Goal: Information Seeking & Learning: Understand process/instructions

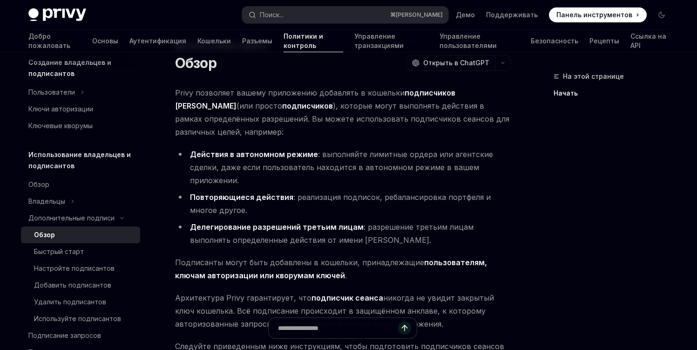
scroll to position [35, 0]
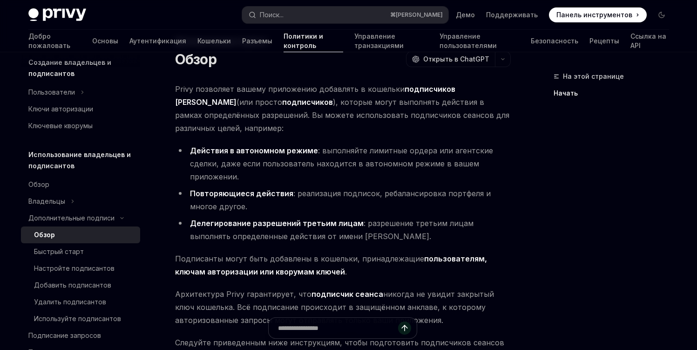
click at [445, 176] on li "Действия в автономном режиме : выполняйте лимитные ордера или агентские сделки,…" at bounding box center [343, 163] width 336 height 39
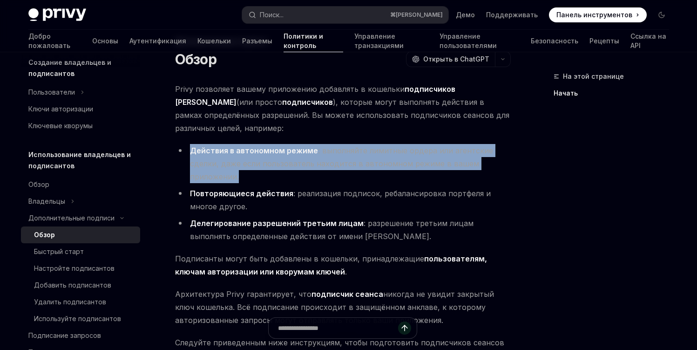
click at [445, 176] on li "Действия в автономном режиме : выполняйте лимитные ордера или агентские сделки,…" at bounding box center [343, 163] width 336 height 39
click at [441, 178] on li "Действия в автономном режиме : выполняйте лимитные ордера или агентские сделки,…" at bounding box center [343, 163] width 336 height 39
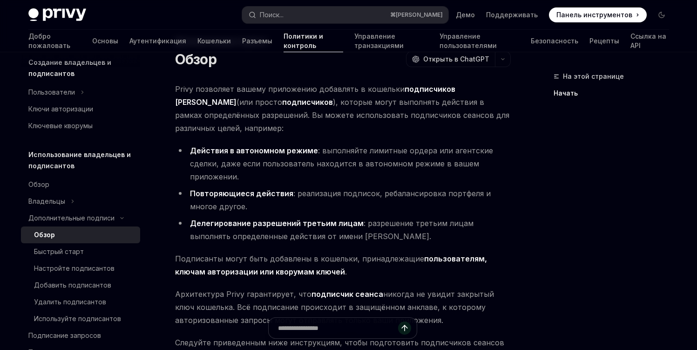
scroll to position [52, 0]
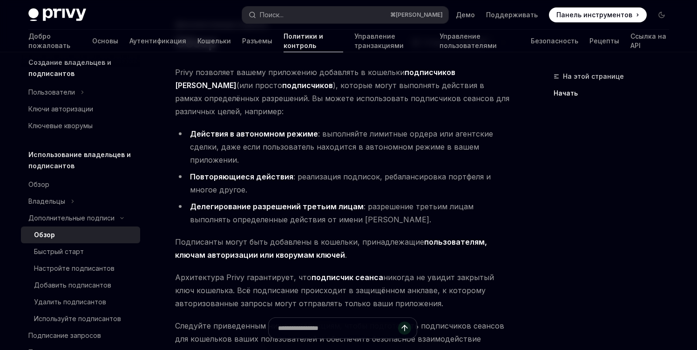
click at [438, 186] on li "Повторяющиеся действия : реализация подписок, ребалансировка портфеля и многое …" at bounding box center [343, 183] width 336 height 26
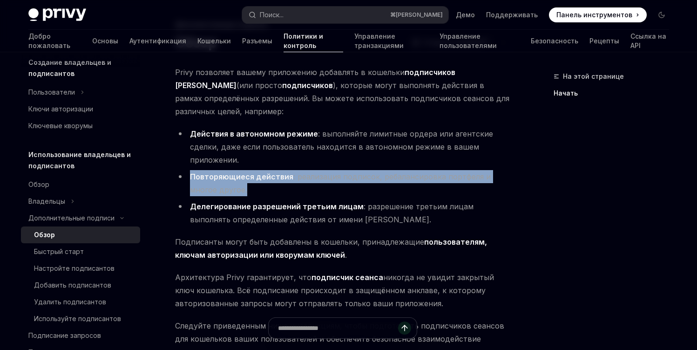
click at [438, 186] on li "Повторяющиеся действия : реализация подписок, ребалансировка портфеля и многое …" at bounding box center [343, 183] width 336 height 26
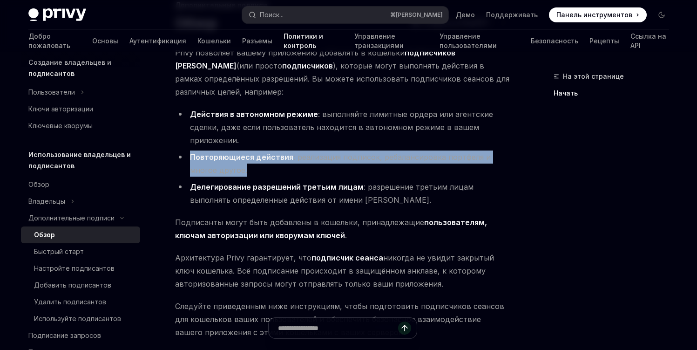
scroll to position [72, 0]
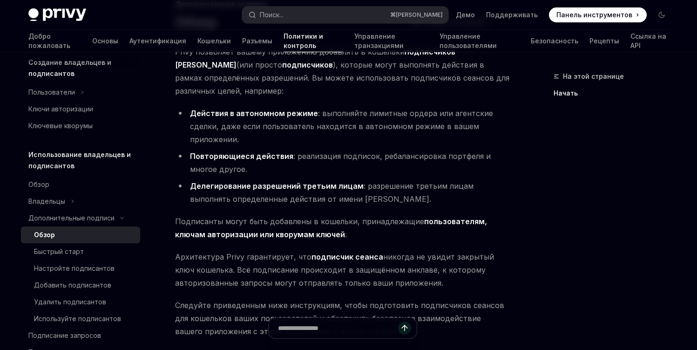
click at [438, 186] on font ": разрешение третьим лицам выполнять определенные действия от имени [PERSON_NAM…" at bounding box center [332, 192] width 284 height 22
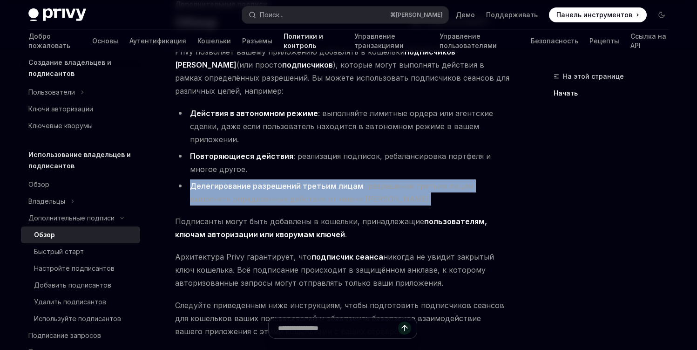
click at [438, 186] on font ": разрешение третьим лицам выполнять определенные действия от имени [PERSON_NAM…" at bounding box center [332, 192] width 284 height 22
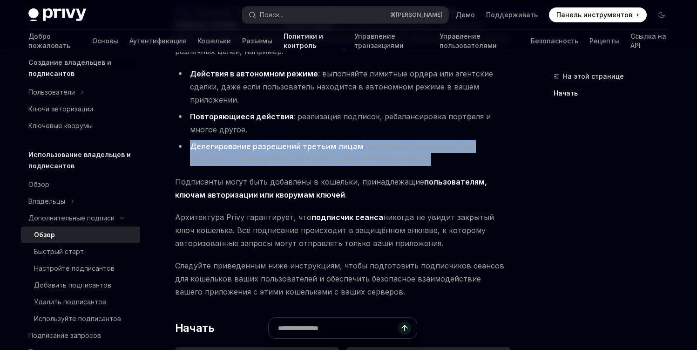
scroll to position [122, 0]
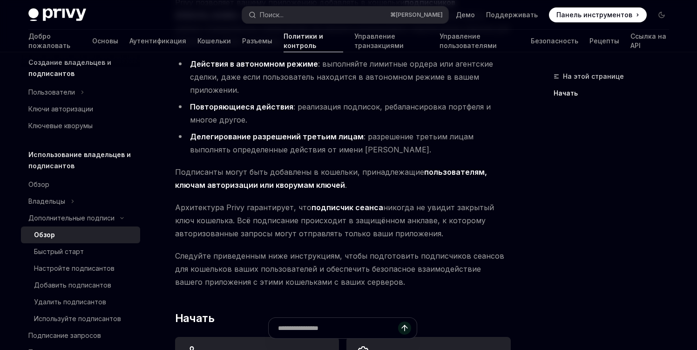
click at [438, 186] on span "Подписанты могут быть добавлены в кошельки, принадлежащие пользователям, ключам…" at bounding box center [343, 178] width 336 height 26
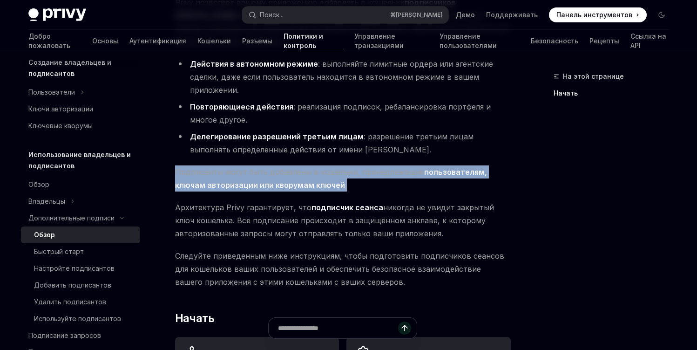
click at [438, 186] on span "Подписанты могут быть добавлены в кошельки, принадлежащие пользователям, ключам…" at bounding box center [343, 178] width 336 height 26
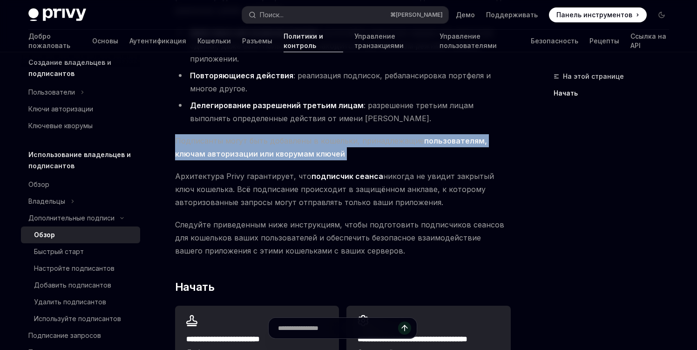
scroll to position [153, 0]
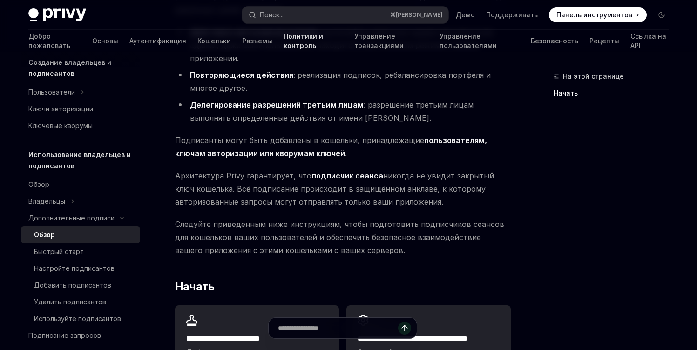
click at [438, 186] on font "никогда не увидит закрытый ключ кошелька. Всё подписание происходит в защищённо…" at bounding box center [334, 188] width 319 height 35
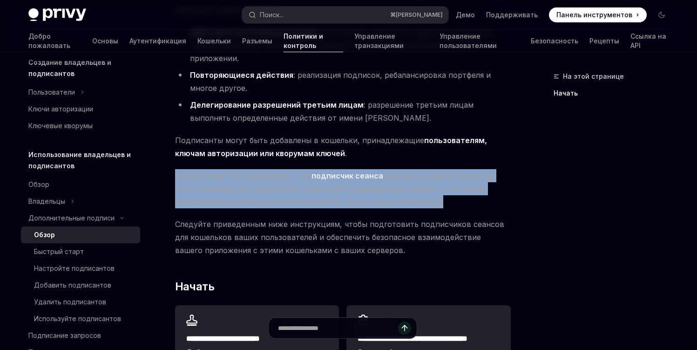
click at [438, 186] on font "никогда не увидит закрытый ключ кошелька. Всё подписание происходит в защищённо…" at bounding box center [334, 188] width 319 height 35
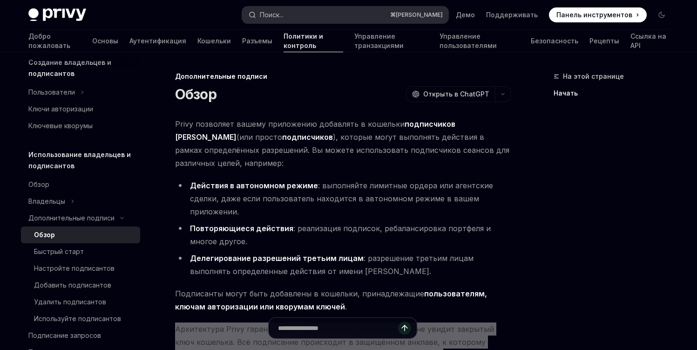
scroll to position [215, 0]
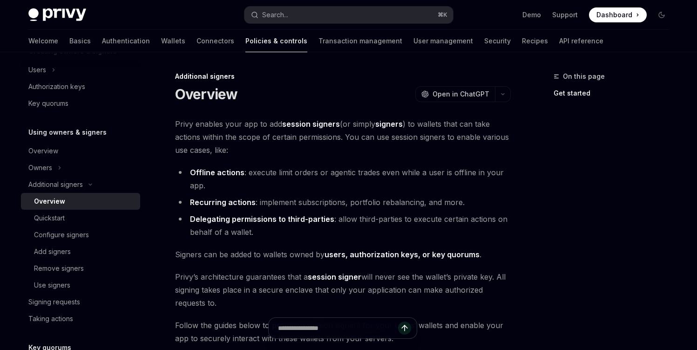
click at [380, 151] on span "Privy enables your app to add session signers (or simply signers ) to wallets t…" at bounding box center [343, 136] width 336 height 39
click at [358, 253] on link "users, authorization keys, or key quorums" at bounding box center [402, 255] width 155 height 10
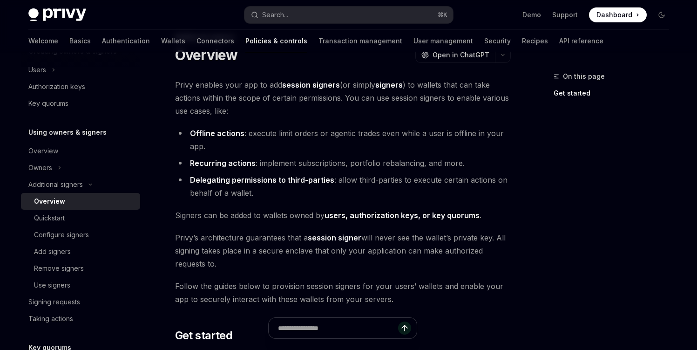
scroll to position [47, 0]
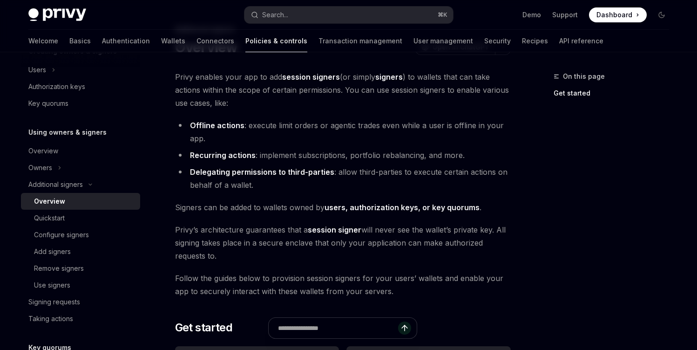
click at [277, 240] on span "[PERSON_NAME] architecture guarantees that a session signer will never see the …" at bounding box center [343, 242] width 336 height 39
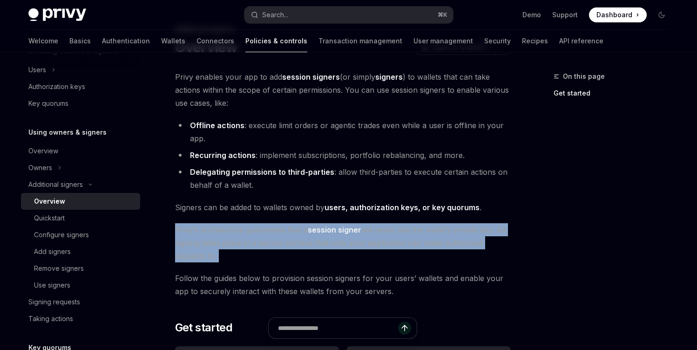
click at [277, 240] on span "[PERSON_NAME] architecture guarantees that a session signer will never see the …" at bounding box center [343, 242] width 336 height 39
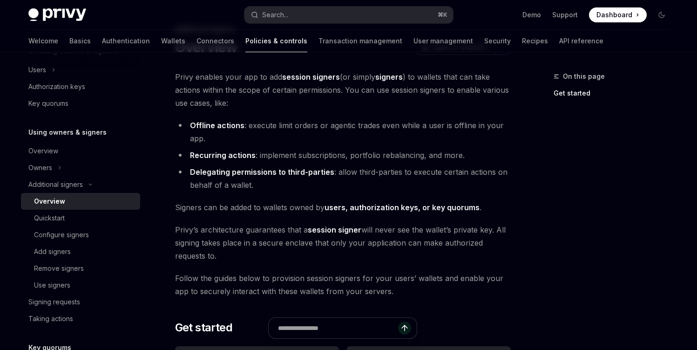
click at [318, 286] on span "Follow the guides below to provision session signers for your users’ wallets an…" at bounding box center [343, 284] width 336 height 26
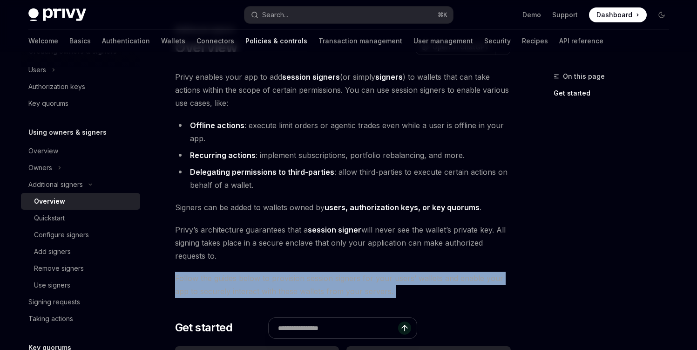
click at [318, 286] on span "Follow the guides below to provision session signers for your users’ wallets an…" at bounding box center [343, 284] width 336 height 26
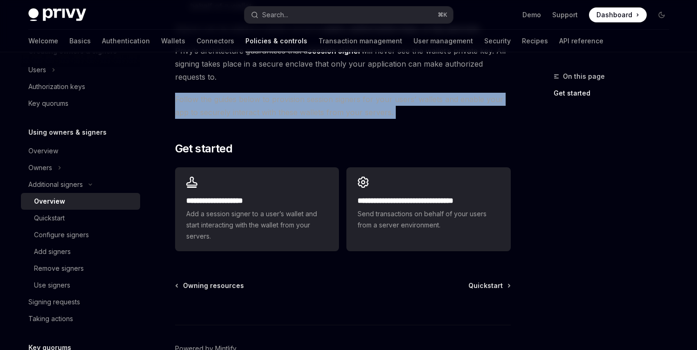
scroll to position [227, 0]
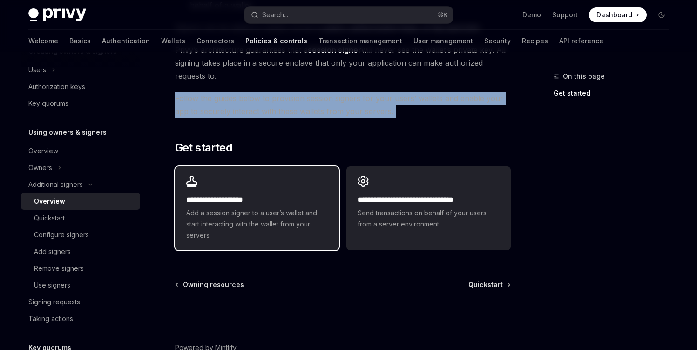
click at [285, 222] on span "Add a session signer to a user’s wallet and start interacting with the wallet f…" at bounding box center [257, 224] width 142 height 34
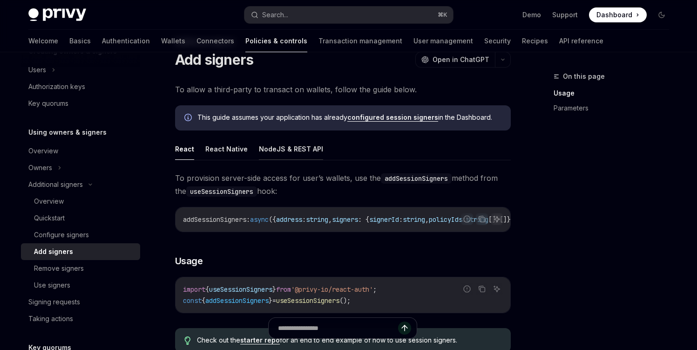
click at [282, 150] on button "NodeJS & REST API" at bounding box center [291, 149] width 64 height 22
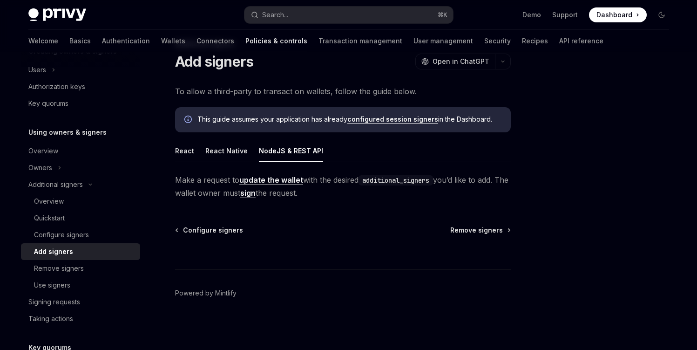
click at [211, 179] on span "Make a request to update the wallet with the desired additional_signers you’d l…" at bounding box center [343, 186] width 336 height 26
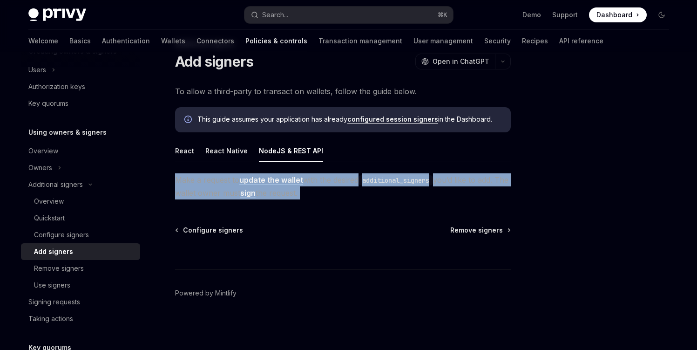
click at [211, 179] on span "Make a request to update the wallet with the desired additional_signers you’d l…" at bounding box center [343, 186] width 336 height 26
click at [338, 182] on span "Make a request to update the wallet with the desired additional_signers you’d l…" at bounding box center [343, 186] width 336 height 26
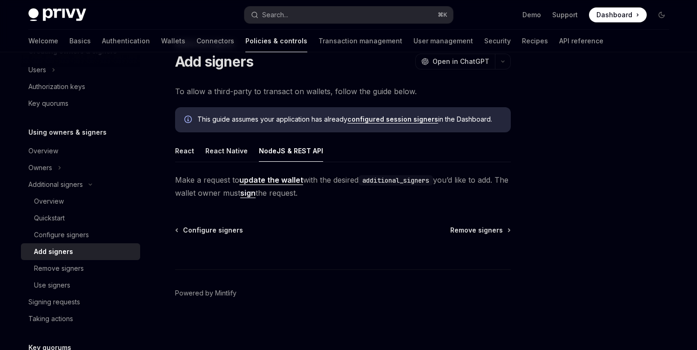
click at [395, 182] on code "additional_signers" at bounding box center [396, 180] width 75 height 10
click at [270, 181] on link "update the wallet" at bounding box center [271, 180] width 64 height 10
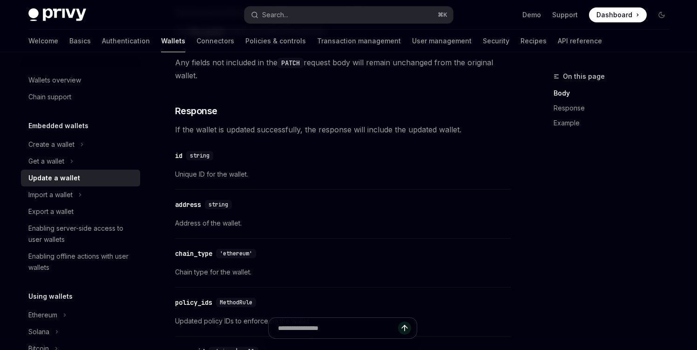
scroll to position [265, 0]
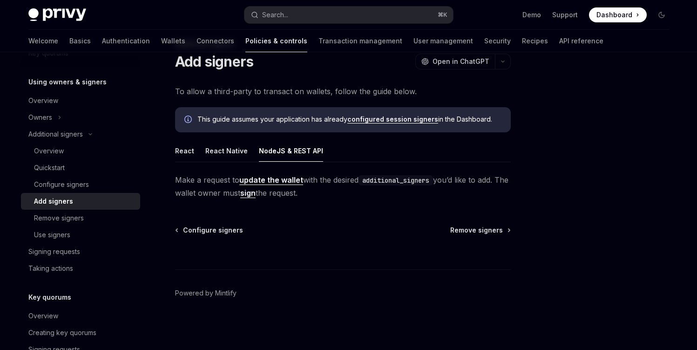
click at [256, 193] on link "sign" at bounding box center [247, 193] width 15 height 10
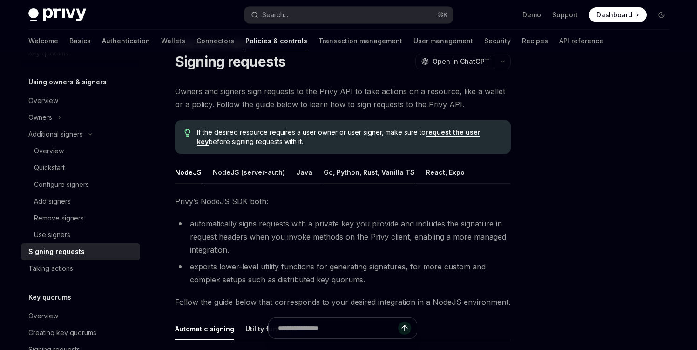
click at [335, 176] on button "Go, Python, Rust, Vanilla TS" at bounding box center [369, 172] width 91 height 22
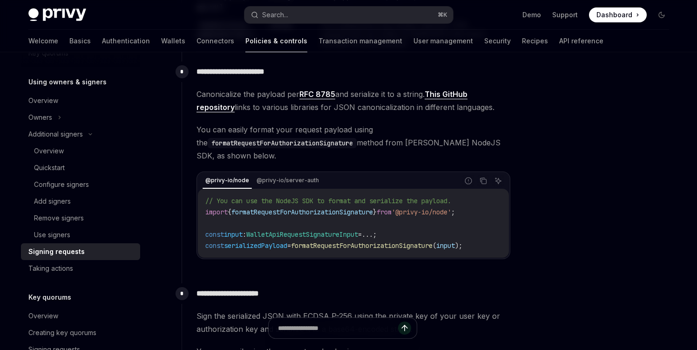
scroll to position [596, 0]
click at [222, 107] on link "This GitHub repository" at bounding box center [332, 100] width 271 height 23
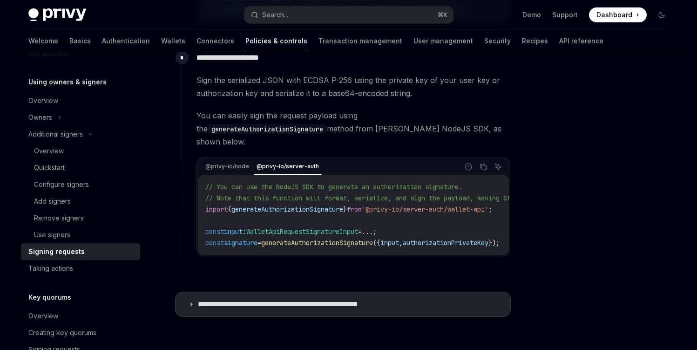
scroll to position [948, 0]
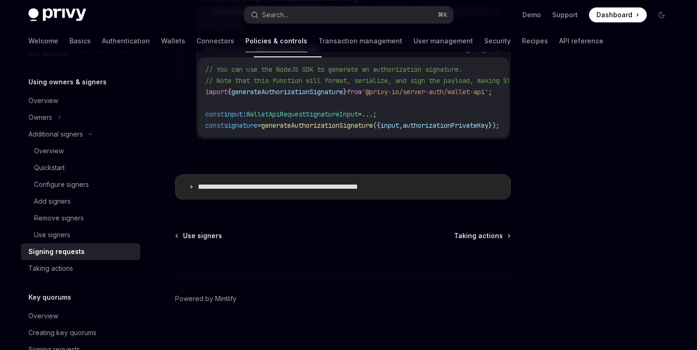
click at [280, 183] on p "**********" at bounding box center [303, 186] width 210 height 9
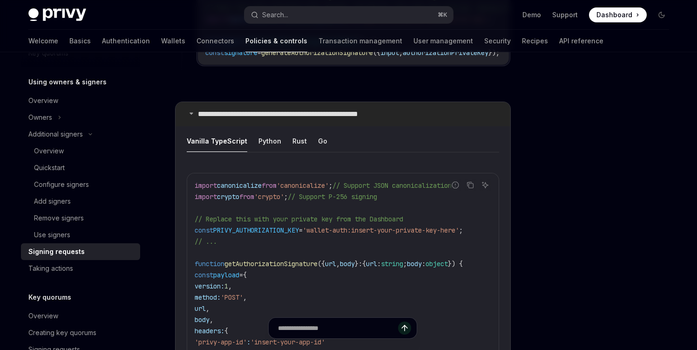
scroll to position [1025, 0]
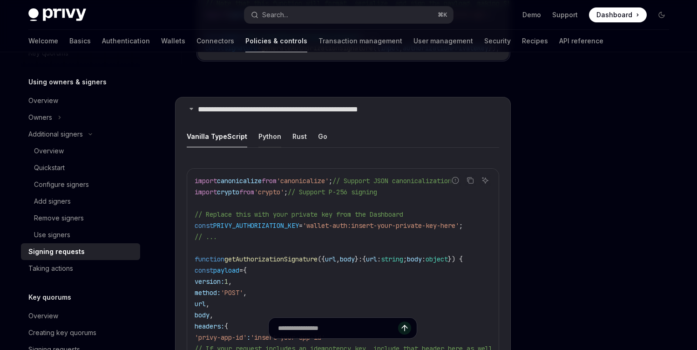
click at [266, 131] on button "Python" at bounding box center [269, 136] width 23 height 22
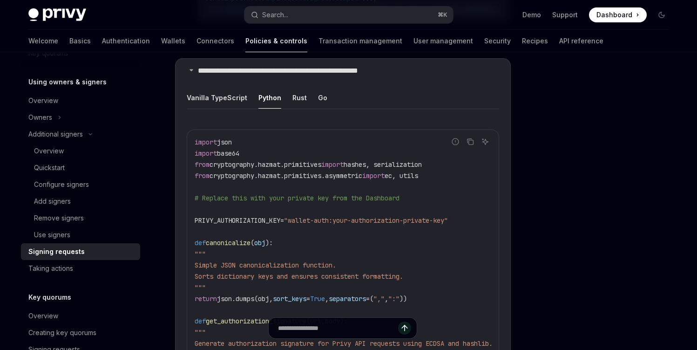
scroll to position [1061, 0]
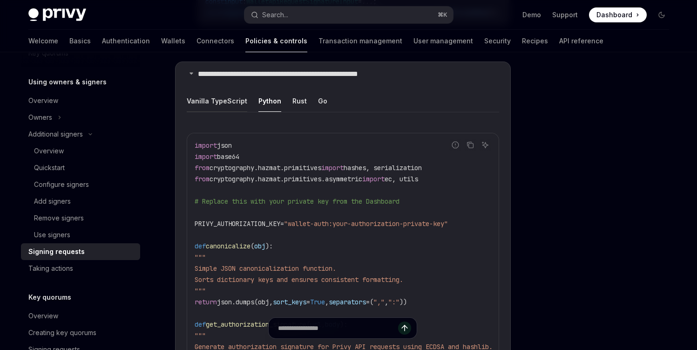
click at [224, 95] on button "Vanilla TypeScript" at bounding box center [217, 101] width 61 height 22
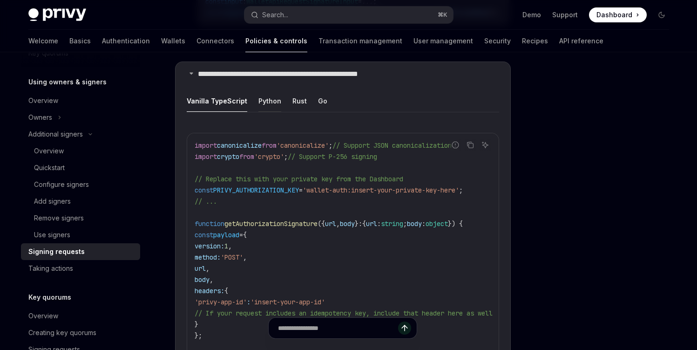
click at [263, 96] on button "Python" at bounding box center [269, 101] width 23 height 22
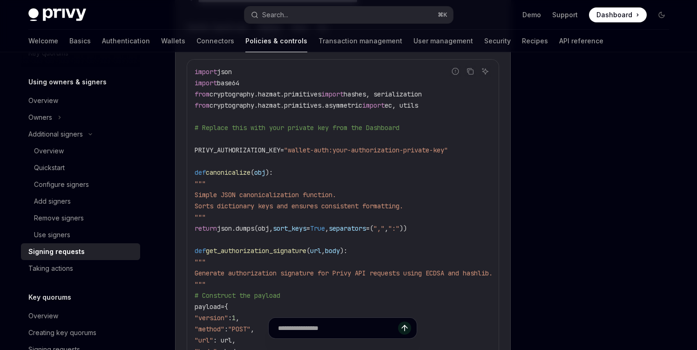
scroll to position [1121, 0]
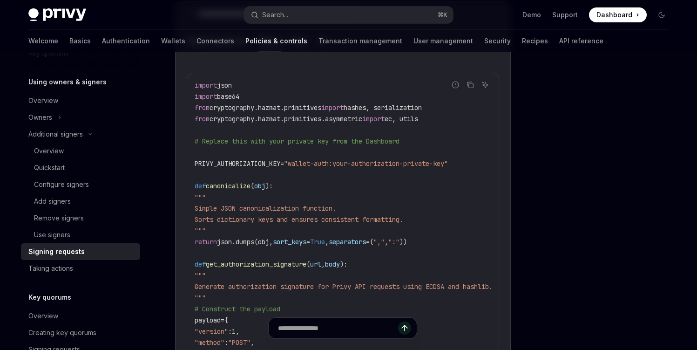
click at [260, 159] on span "PRIVY_AUTHORIZATION_KEY" at bounding box center [238, 163] width 86 height 8
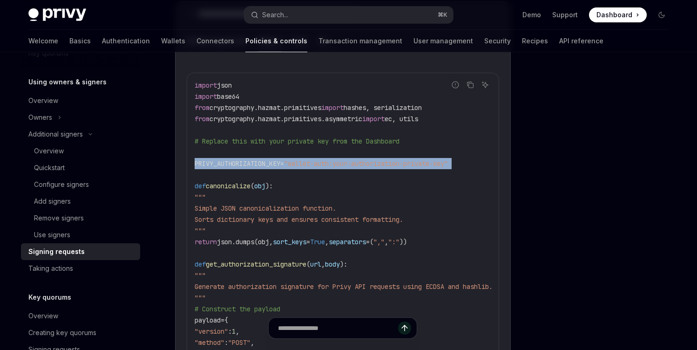
click at [260, 159] on span "PRIVY_AUTHORIZATION_KEY" at bounding box center [238, 163] width 86 height 8
click at [271, 159] on span "PRIVY_AUTHORIZATION_KEY" at bounding box center [238, 163] width 86 height 8
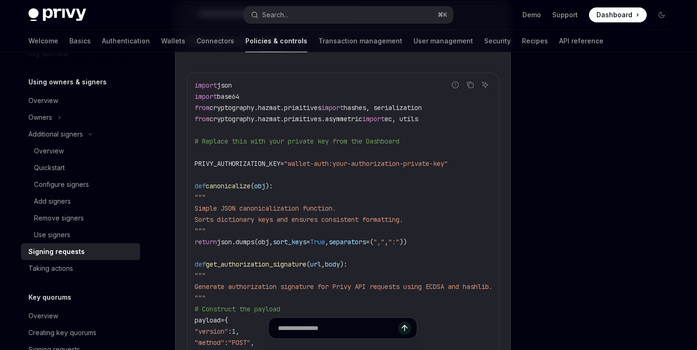
click at [448, 159] on span ""wallet-auth:your-authorization-private-key"" at bounding box center [366, 163] width 164 height 8
drag, startPoint x: 457, startPoint y: 159, endPoint x: 319, endPoint y: 160, distance: 137.8
click at [319, 160] on span ""wallet-auth:your-authorization-private-key"" at bounding box center [366, 163] width 164 height 8
click at [225, 138] on span "# Replace this with your private key from the Dashboard" at bounding box center [297, 141] width 205 height 8
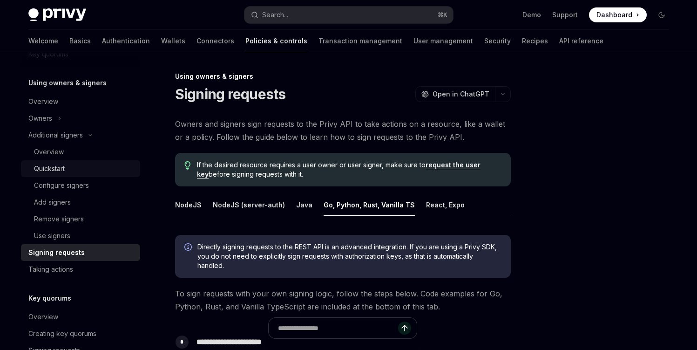
scroll to position [261, 0]
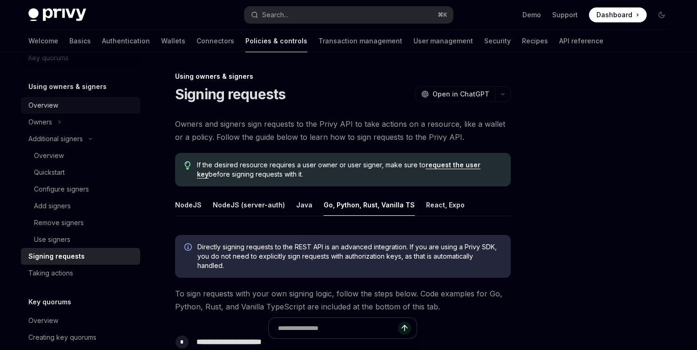
click at [69, 103] on div "Overview" at bounding box center [81, 105] width 106 height 11
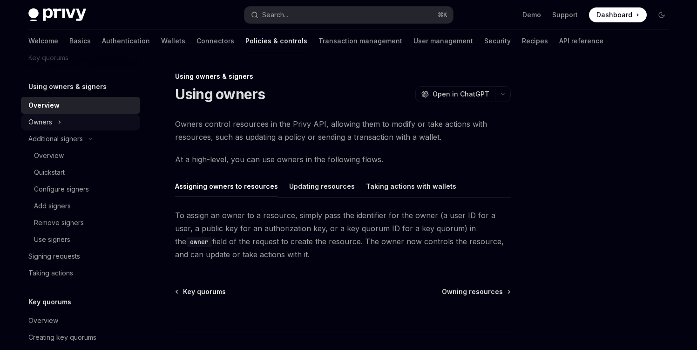
click at [90, 120] on div "Owners" at bounding box center [80, 122] width 119 height 17
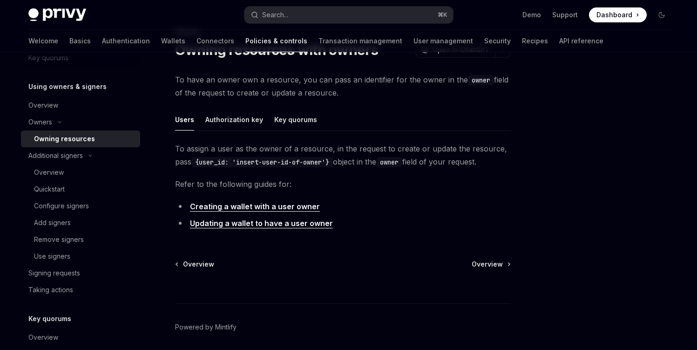
scroll to position [41, 0]
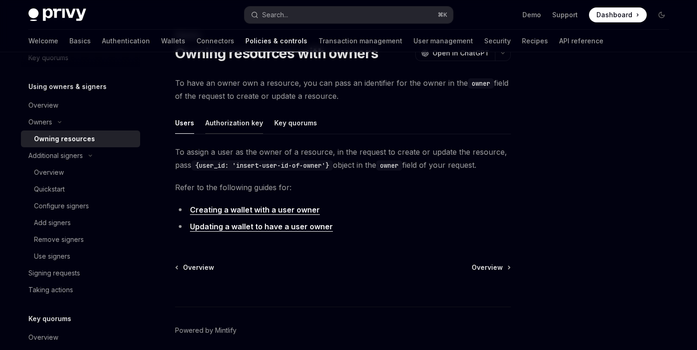
click at [224, 124] on button "Authorization key" at bounding box center [234, 123] width 58 height 22
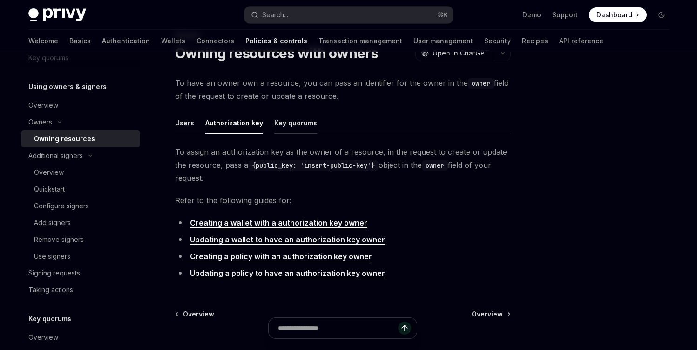
click at [295, 124] on button "Key quorums" at bounding box center [295, 123] width 43 height 22
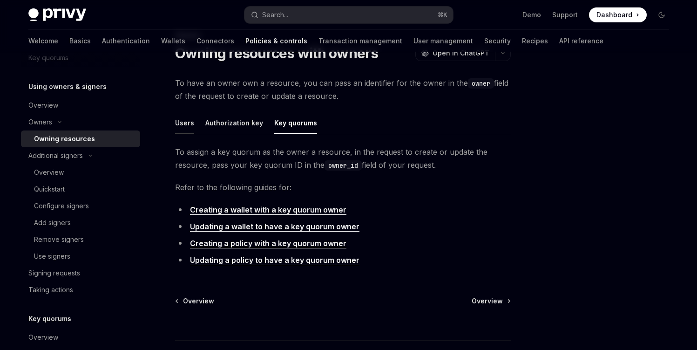
click at [185, 125] on button "Users" at bounding box center [184, 123] width 19 height 22
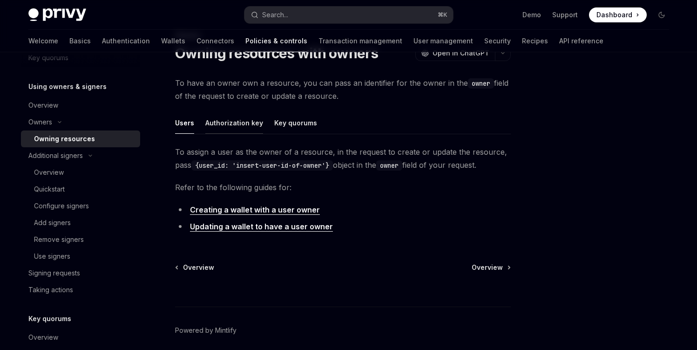
click at [240, 123] on button "Authorization key" at bounding box center [234, 123] width 58 height 22
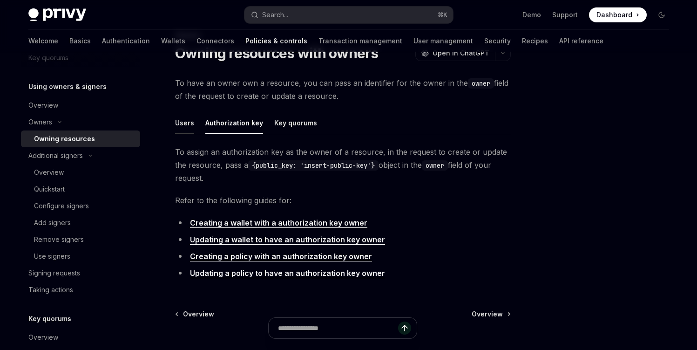
click at [184, 124] on button "Users" at bounding box center [184, 123] width 19 height 22
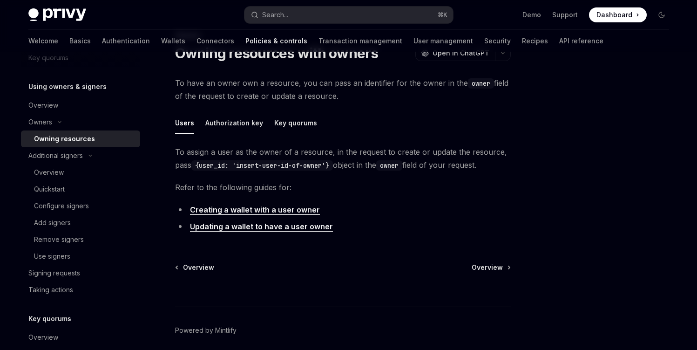
click at [235, 229] on link "Updating a wallet to have a user owner" at bounding box center [261, 227] width 143 height 10
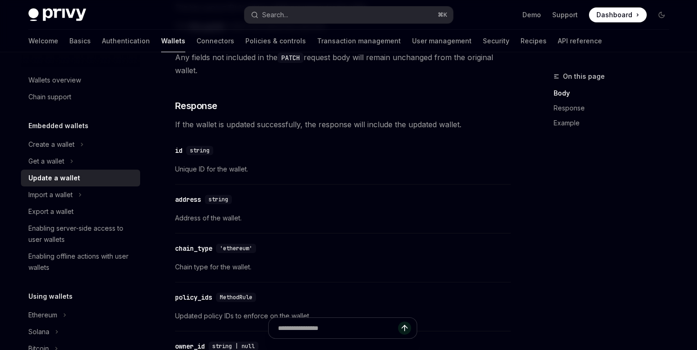
scroll to position [561, 0]
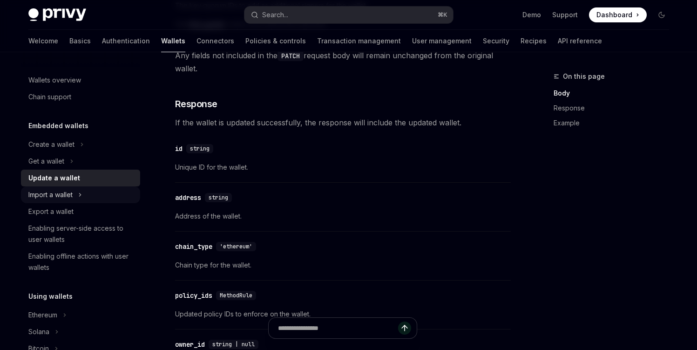
click at [93, 196] on div "Import a wallet" at bounding box center [80, 194] width 119 height 17
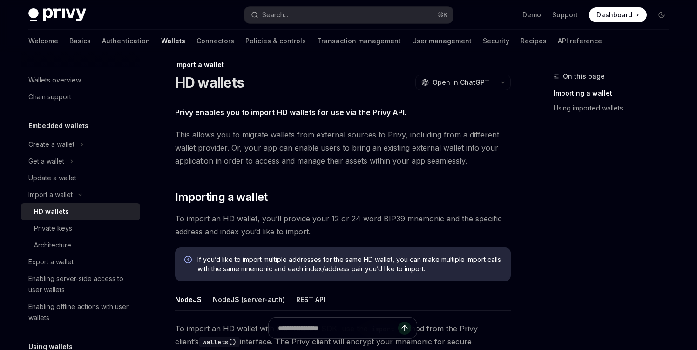
scroll to position [8, 0]
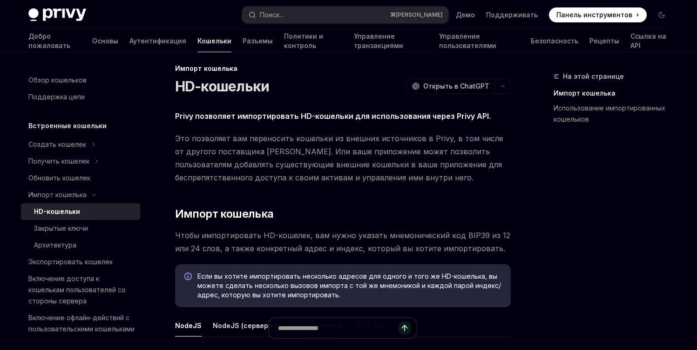
click at [327, 120] on span "Privy позволяет импортировать HD-кошельки для использования через Privy API." at bounding box center [343, 115] width 336 height 13
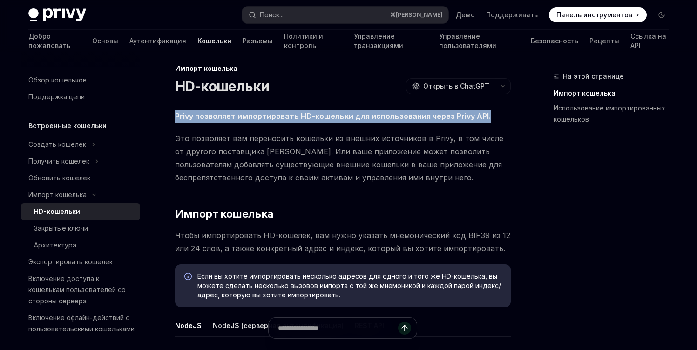
click at [327, 120] on span "Privy позволяет импортировать HD-кошельки для использования через Privy API." at bounding box center [343, 115] width 336 height 13
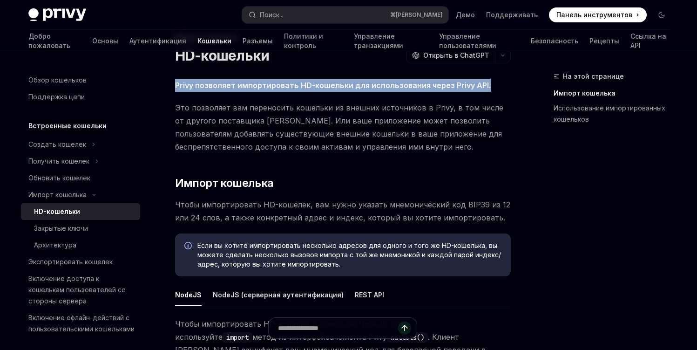
scroll to position [41, 0]
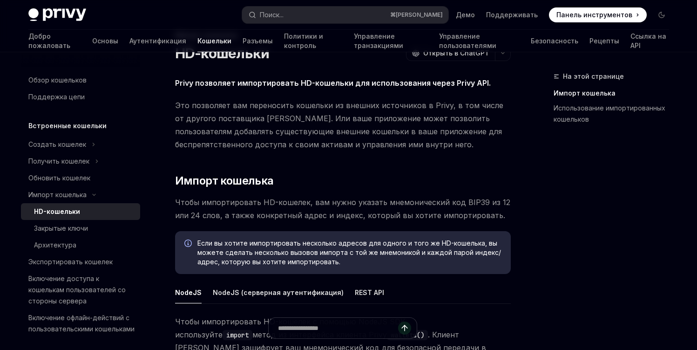
click at [327, 120] on font "Это позволяет вам переносить кошельки из внешних источников в Privy, в том числ…" at bounding box center [339, 125] width 328 height 48
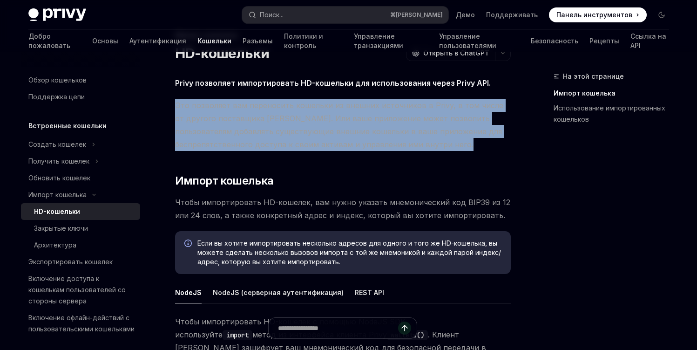
click at [327, 120] on font "Это позволяет вам переносить кошельки из внешних источников в Privy, в том числ…" at bounding box center [339, 125] width 328 height 48
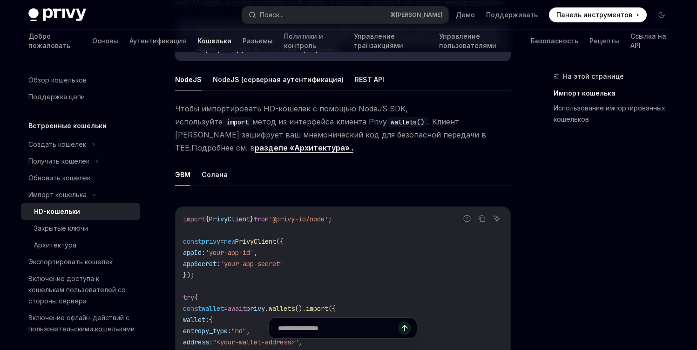
scroll to position [255, 0]
click at [330, 111] on font "Чтобы импортировать HD-кошелек с помощью NodeJS SDK, используйте" at bounding box center [291, 113] width 233 height 22
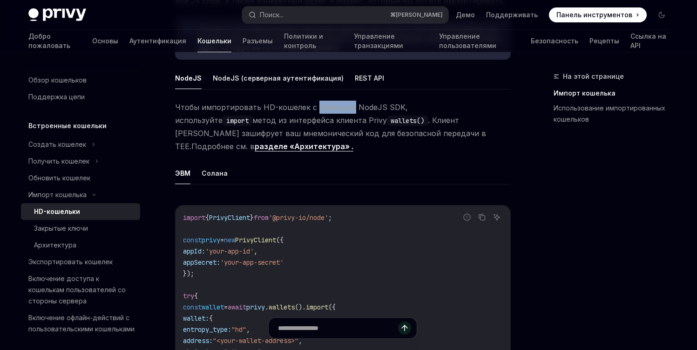
click at [330, 111] on font "Чтобы импортировать HD-кошелек с помощью NodeJS SDK, используйте" at bounding box center [291, 113] width 233 height 22
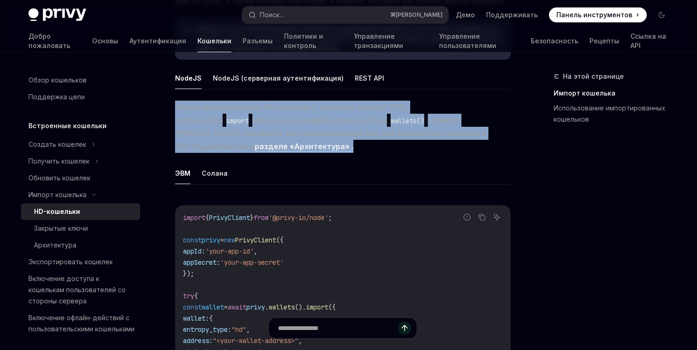
click at [330, 111] on font "Чтобы импортировать HD-кошелек с помощью NodeJS SDK, используйте" at bounding box center [291, 113] width 233 height 22
click at [330, 112] on span "Чтобы импортировать HD-кошелек с помощью NodeJS SDK, используйте import метод и…" at bounding box center [343, 127] width 336 height 52
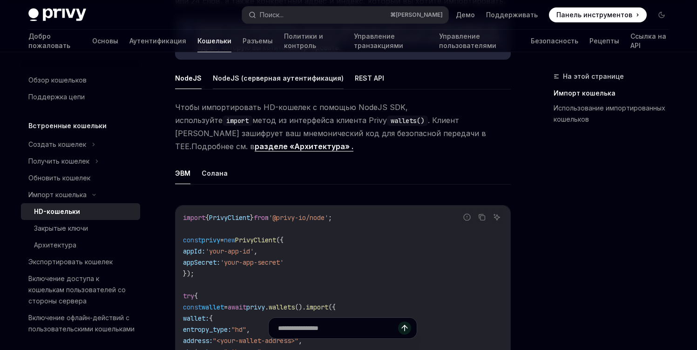
click at [278, 84] on button "NodeJS (серверная аутентификация)" at bounding box center [278, 78] width 131 height 22
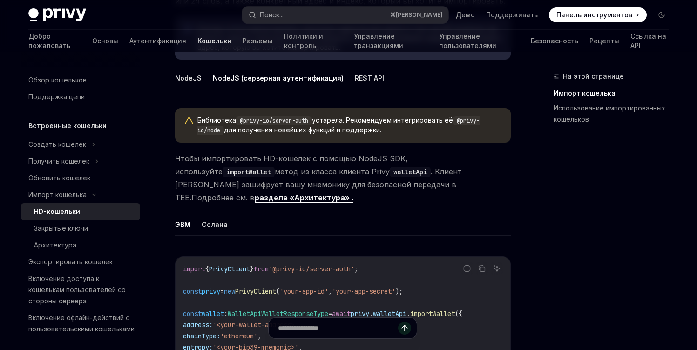
click at [306, 84] on button "NodeJS (серверная аутентификация)" at bounding box center [278, 78] width 131 height 22
click at [355, 83] on font "REST API" at bounding box center [369, 78] width 29 height 11
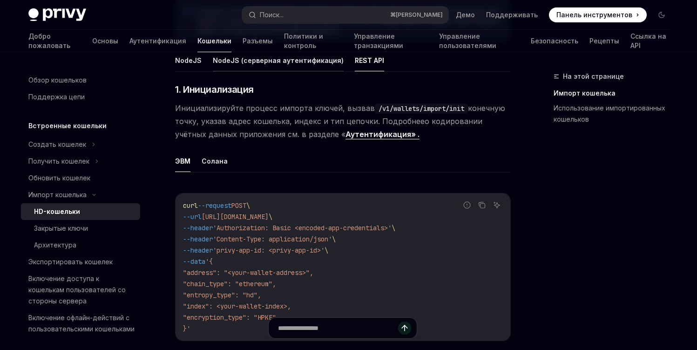
scroll to position [274, 0]
click at [195, 63] on font "NodeJS" at bounding box center [188, 59] width 27 height 8
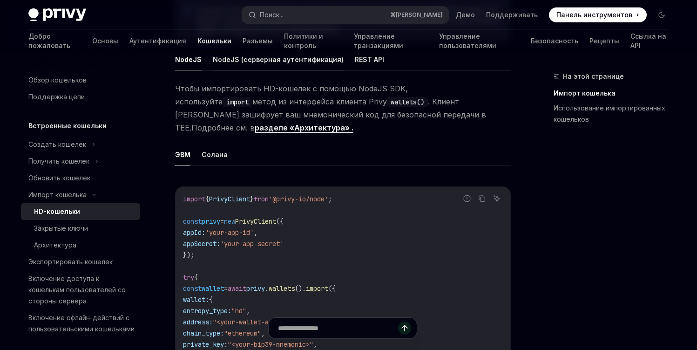
click at [255, 62] on font "NodeJS (серверная аутентификация)" at bounding box center [278, 59] width 131 height 8
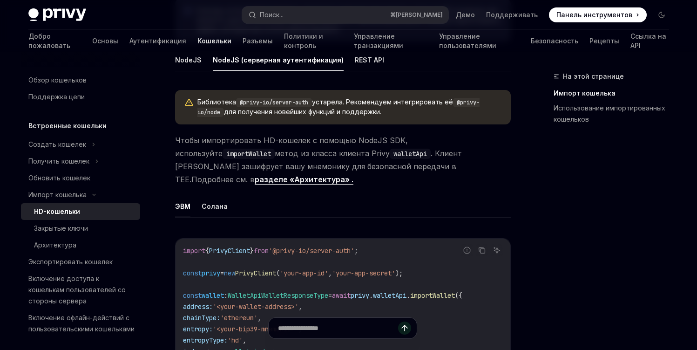
scroll to position [271, 0]
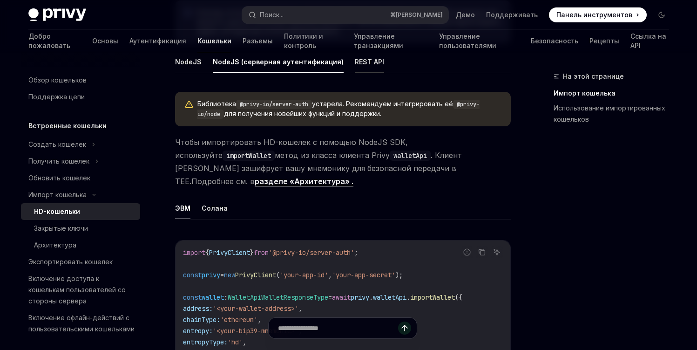
click at [355, 66] on font "REST API" at bounding box center [369, 61] width 29 height 11
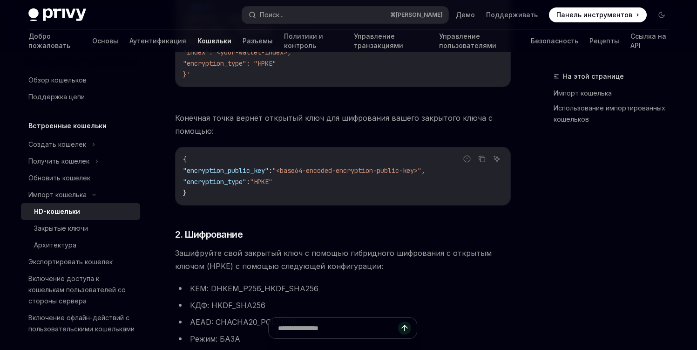
scroll to position [527, 0]
click at [280, 126] on span "Конечная точка вернет открытый ключ для шифрования вашего закрытого ключа с пом…" at bounding box center [343, 124] width 336 height 26
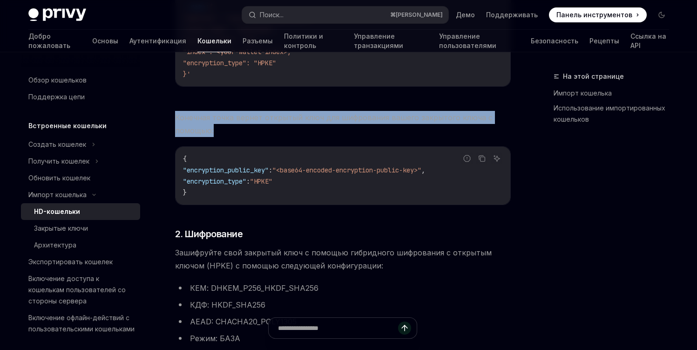
click at [280, 126] on span "Конечная точка вернет открытый ключ для шифрования вашего закрытого ключа с пом…" at bounding box center [343, 124] width 336 height 26
click at [286, 127] on span "Конечная точка вернет открытый ключ для шифрования вашего закрытого ключа с пом…" at bounding box center [343, 124] width 336 height 26
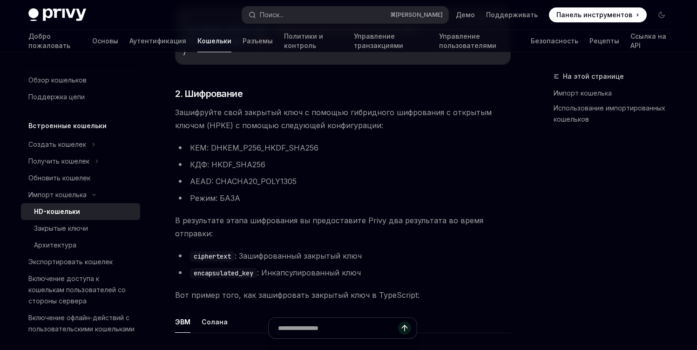
scroll to position [673, 0]
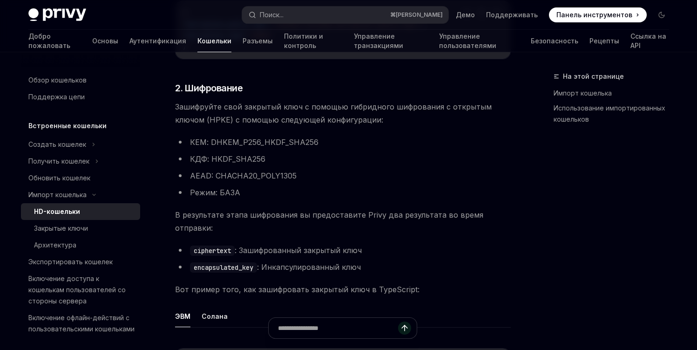
click at [397, 119] on span "Зашифруйте свой закрытый ключ с помощью гибридного шифрования с открытым ключом…" at bounding box center [343, 113] width 336 height 26
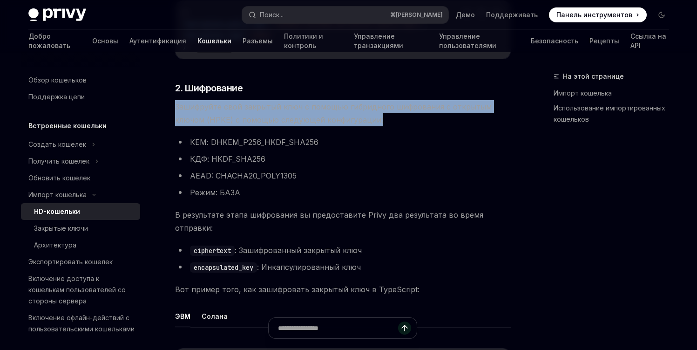
click at [397, 119] on span "Зашифруйте свой закрытый ключ с помощью гибридного шифрования с открытым ключом…" at bounding box center [343, 113] width 336 height 26
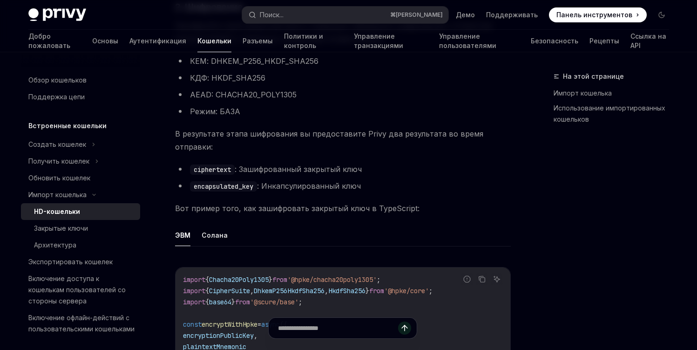
scroll to position [755, 0]
click at [395, 162] on li "ciphertext : Зашифрованный закрытый ключ" at bounding box center [343, 168] width 336 height 13
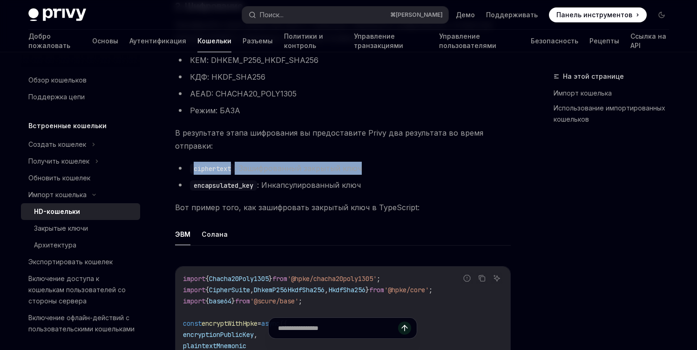
click at [395, 162] on li "ciphertext : Зашифрованный закрытый ключ" at bounding box center [343, 168] width 336 height 13
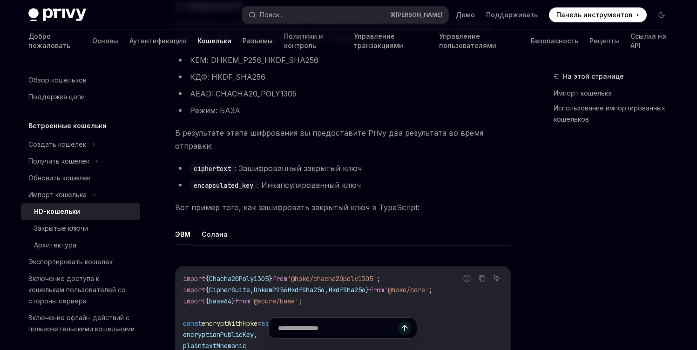
click at [398, 178] on li "encapsulated_key : Инкапсулированный ключ" at bounding box center [343, 184] width 336 height 13
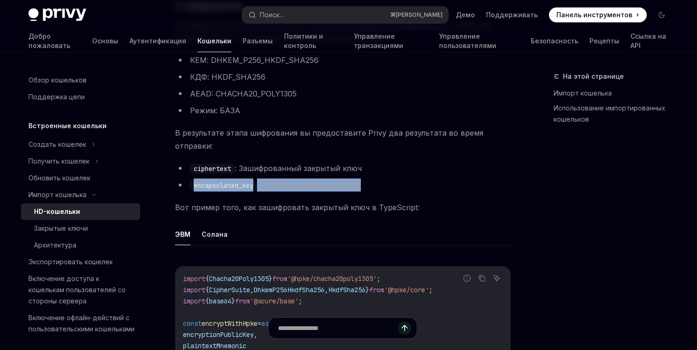
click at [398, 178] on li "encapsulated_key : Инкапсулированный ключ" at bounding box center [343, 184] width 336 height 13
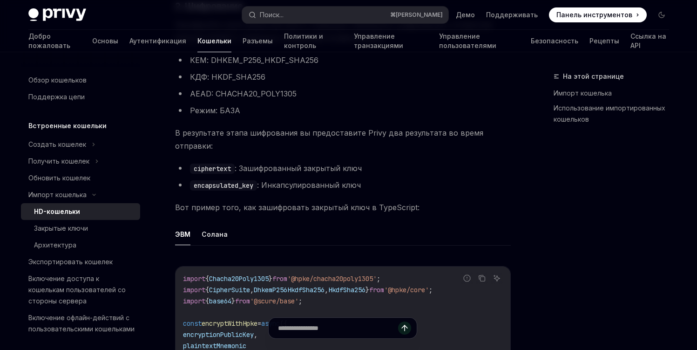
click at [442, 201] on span "Вот пример того, как зашифровать закрытый ключ в TypeScript:" at bounding box center [343, 207] width 336 height 13
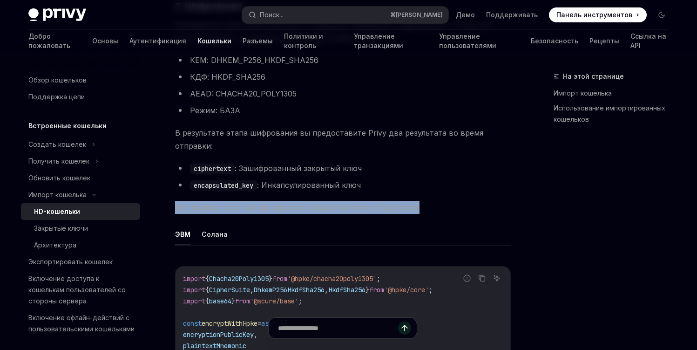
click at [442, 201] on span "Вот пример того, как зашифровать закрытый ключ в TypeScript:" at bounding box center [343, 207] width 336 height 13
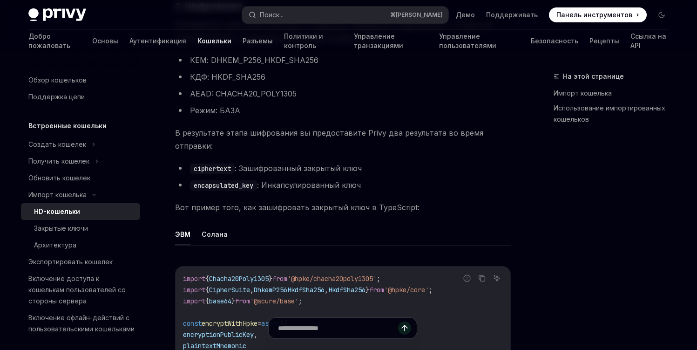
click at [456, 201] on span "Вот пример того, как зашифровать закрытый ключ в TypeScript:" at bounding box center [343, 207] width 336 height 13
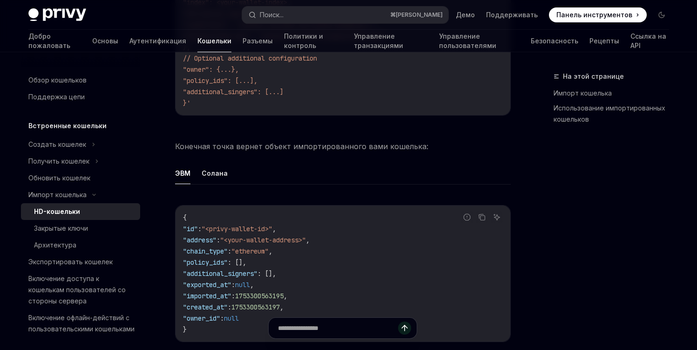
scroll to position [2029, 0]
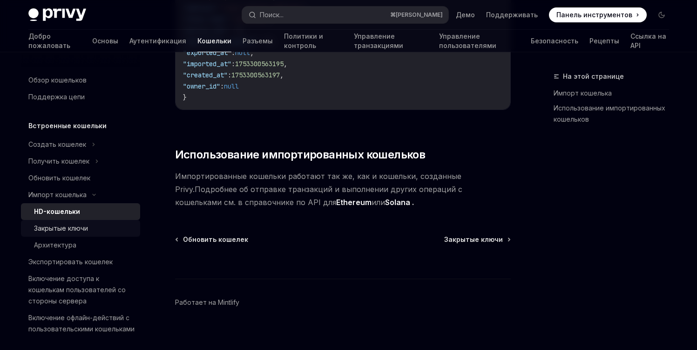
click at [81, 231] on font "Закрытые ключи" at bounding box center [61, 228] width 54 height 8
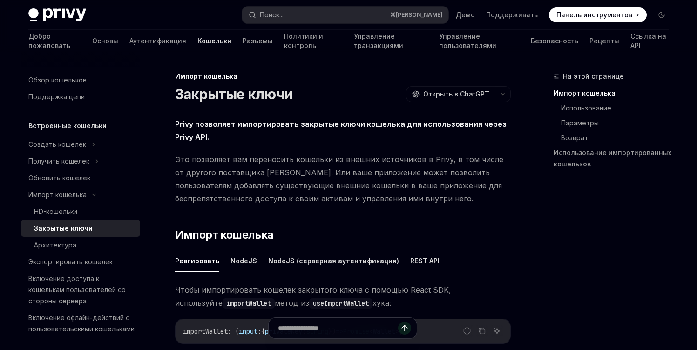
click at [308, 136] on span "Privy позволяет импортировать закрытые ключи кошелька для использования через P…" at bounding box center [343, 130] width 336 height 26
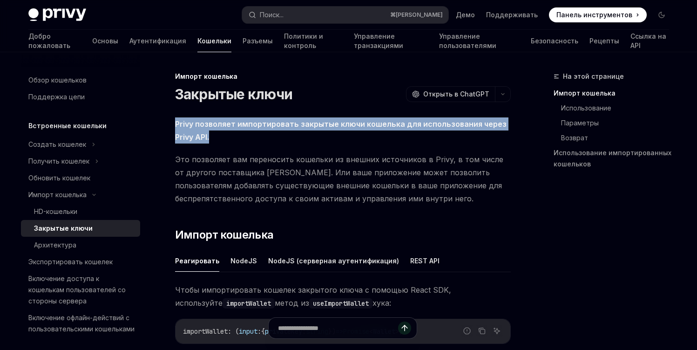
click at [308, 136] on span "Privy позволяет импортировать закрытые ключи кошелька для использования через P…" at bounding box center [343, 130] width 336 height 26
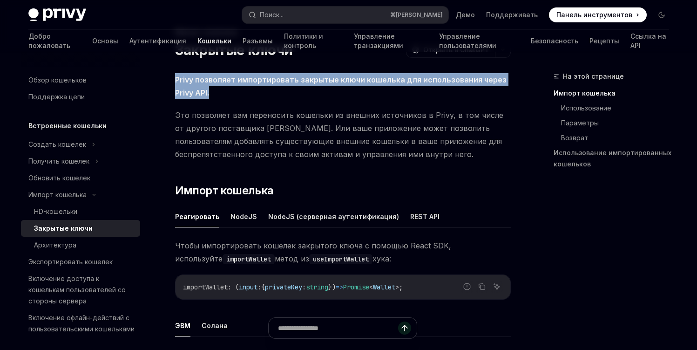
scroll to position [42, 0]
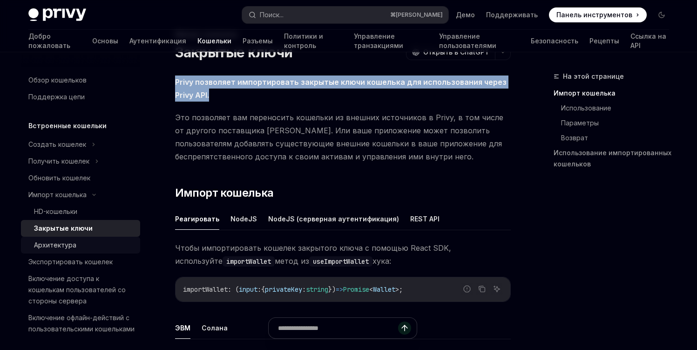
click at [79, 251] on link "Архитектура" at bounding box center [80, 245] width 119 height 17
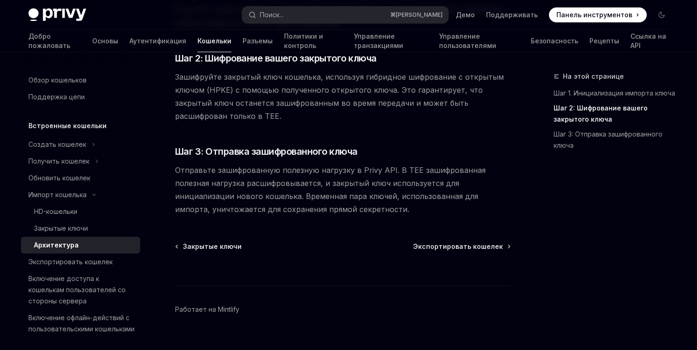
scroll to position [266, 0]
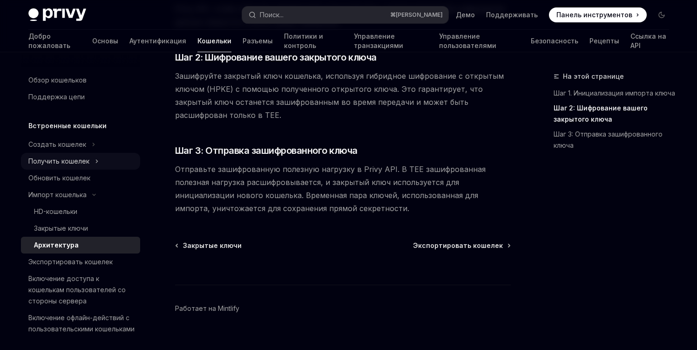
click at [80, 161] on font "Получить кошелек" at bounding box center [58, 161] width 61 height 8
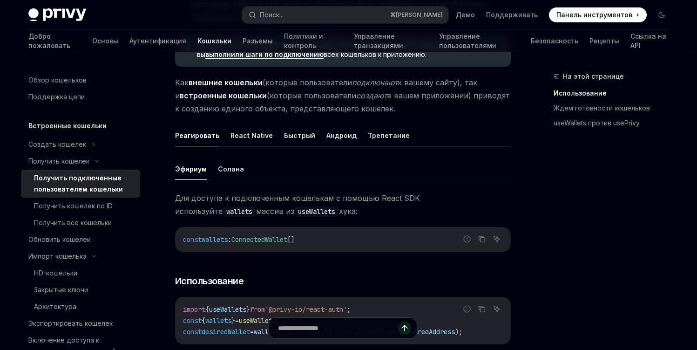
scroll to position [275, 0]
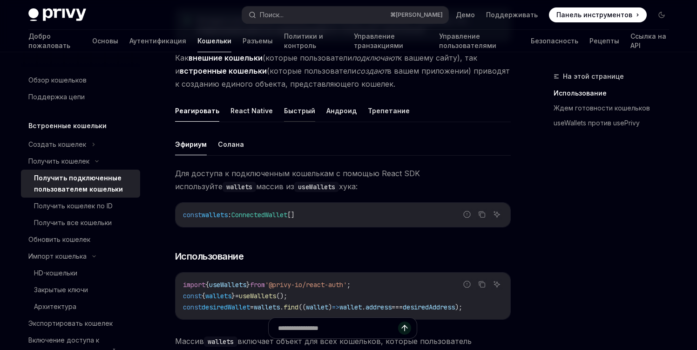
click at [292, 109] on font "Быстрый" at bounding box center [299, 111] width 31 height 8
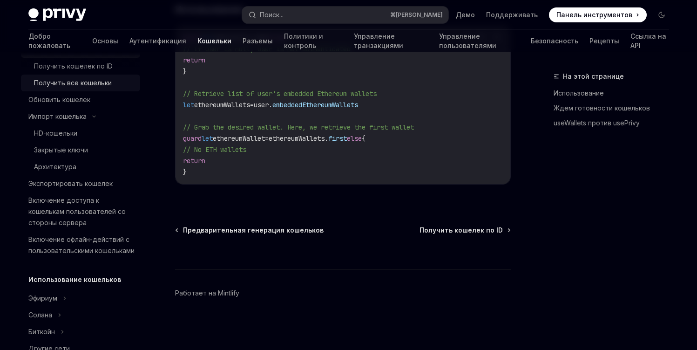
scroll to position [145, 0]
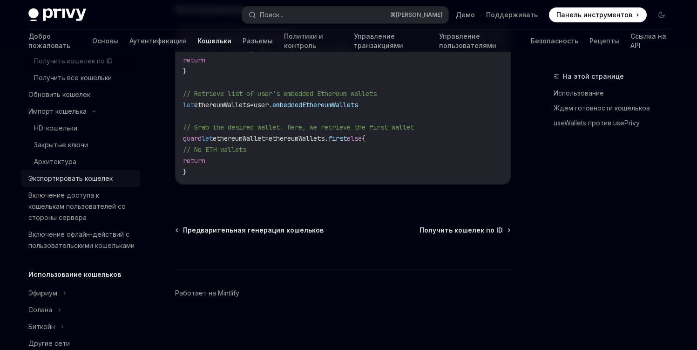
click at [76, 180] on font "Экспортировать кошелек" at bounding box center [70, 178] width 84 height 8
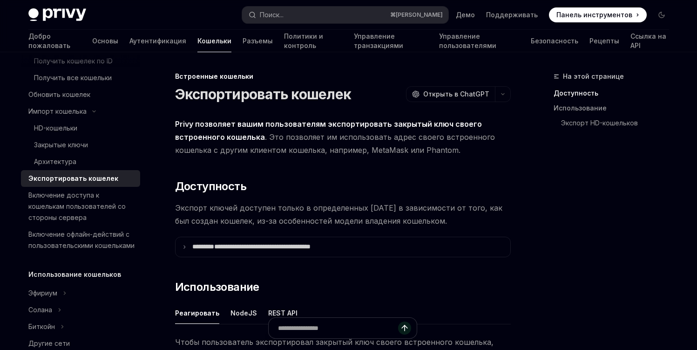
click at [282, 129] on span "Privy позволяет вашим пользователям экспортировать закрытый ключ своего встроен…" at bounding box center [343, 136] width 336 height 39
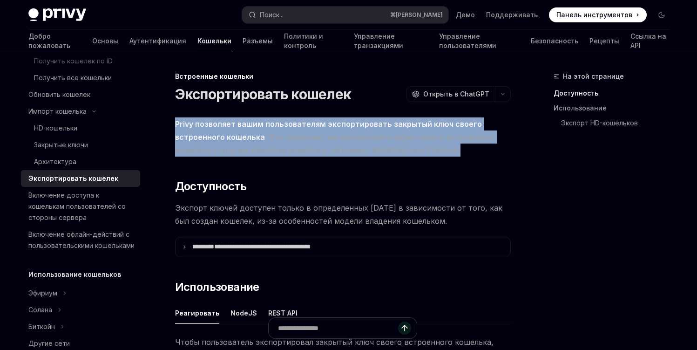
click at [282, 129] on span "Privy позволяет вашим пользователям экспортировать закрытый ключ своего встроен…" at bounding box center [343, 136] width 336 height 39
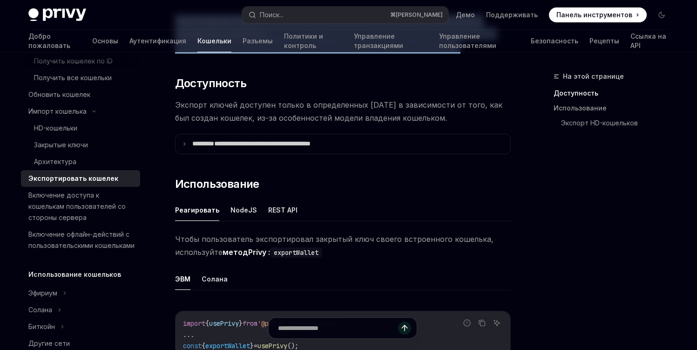
scroll to position [108, 0]
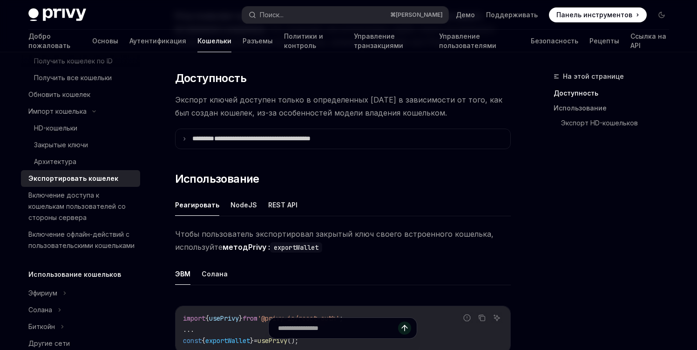
click at [251, 109] on font "Экспорт ключей доступен только в определенных [DATE] в зависимости от того, как…" at bounding box center [338, 106] width 327 height 22
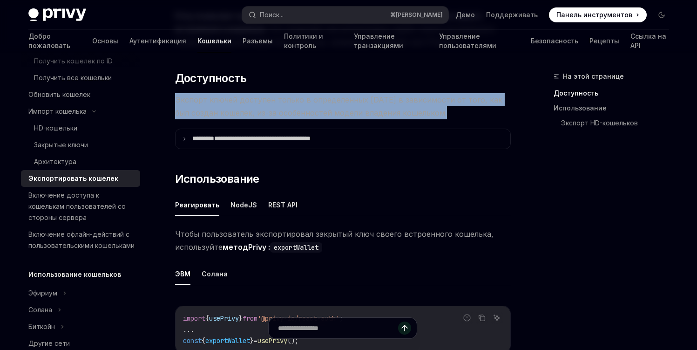
click at [251, 109] on font "Экспорт ключей доступен только в определенных [DATE] в зависимости от того, как…" at bounding box center [338, 106] width 327 height 22
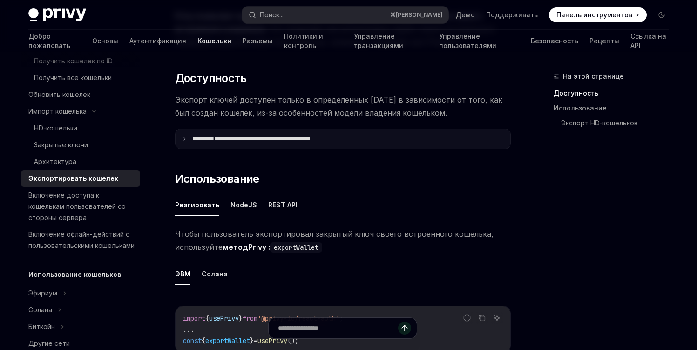
click at [247, 138] on font "**********" at bounding box center [262, 138] width 96 height 7
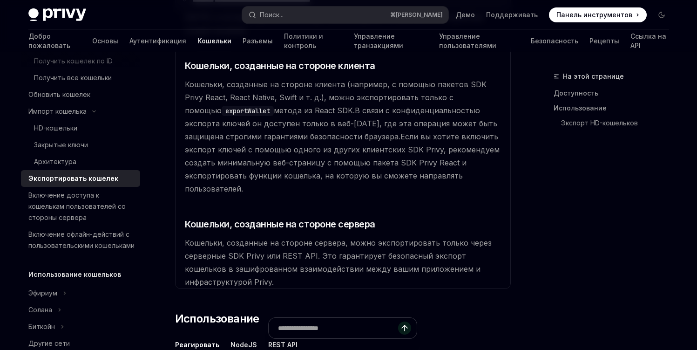
scroll to position [241, 0]
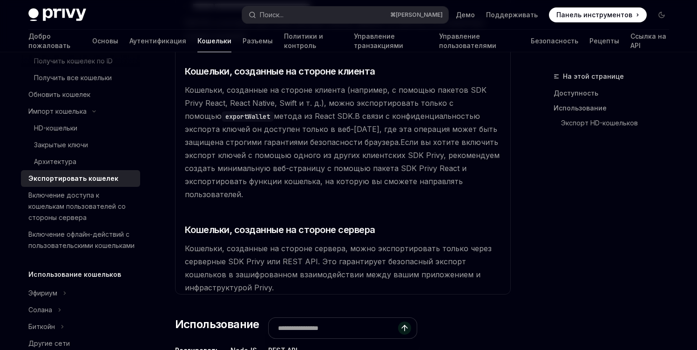
click at [247, 137] on font "В связи с конфиденциальностью экспорта ключей он доступен только в веб-[DATE], …" at bounding box center [341, 128] width 312 height 35
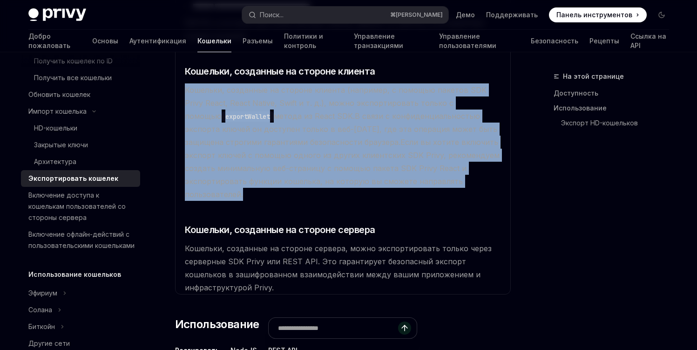
click at [247, 137] on font "В связи с конфиденциальностью экспорта ключей он доступен только в веб-[DATE], …" at bounding box center [341, 128] width 312 height 35
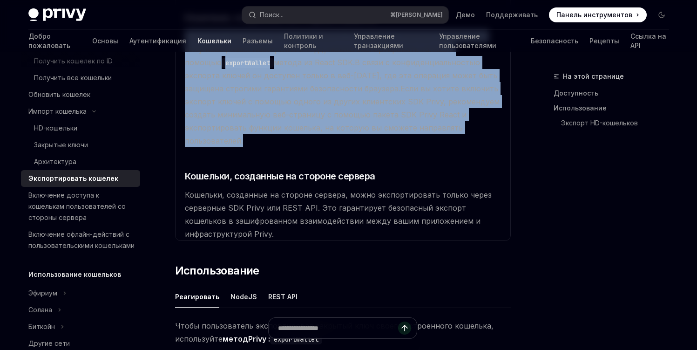
scroll to position [298, 0]
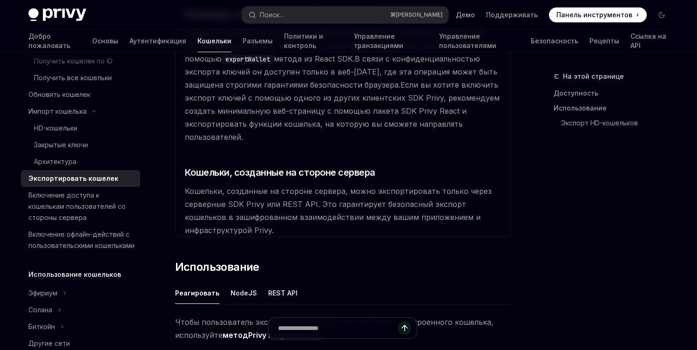
click at [311, 198] on available\ "[DATE], в которых доступен экспорт ключа, зависят от [DATE], в которой был созд…" at bounding box center [343, 98] width 324 height 278
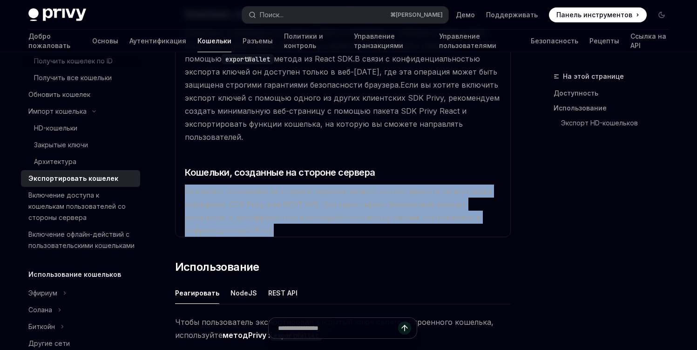
click at [311, 198] on available\ "[DATE], в которых доступен экспорт ключа, зависят от [DATE], в которой был созд…" at bounding box center [343, 98] width 324 height 278
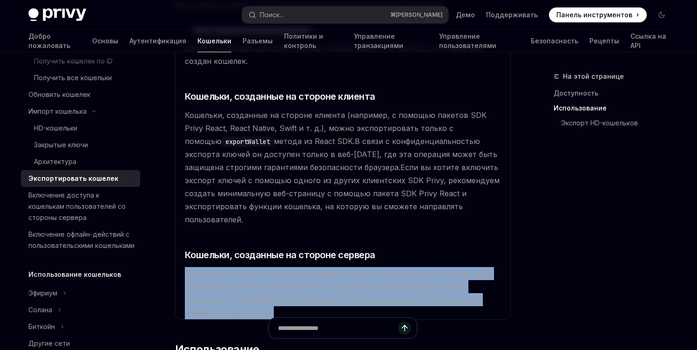
scroll to position [210, 0]
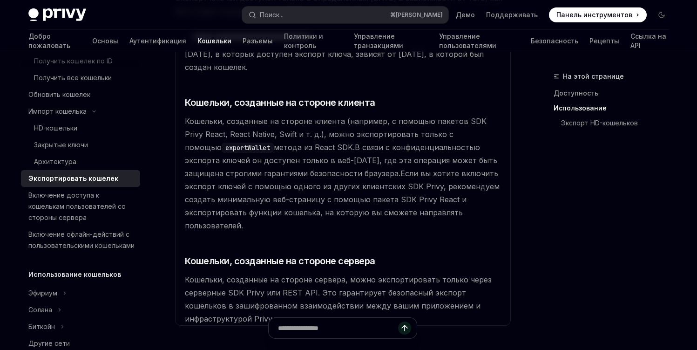
click at [306, 149] on font "метода из React SDK." at bounding box center [314, 147] width 81 height 9
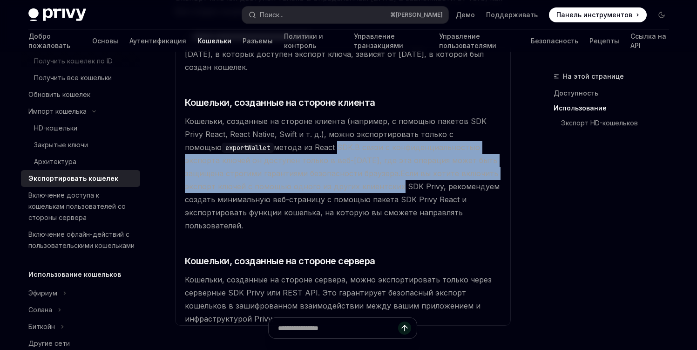
drag, startPoint x: 306, startPoint y: 149, endPoint x: 363, endPoint y: 185, distance: 66.9
click at [363, 185] on available\ "[DATE], в которых доступен экспорт ключа, зависят от [DATE], в которой был созд…" at bounding box center [343, 186] width 324 height 278
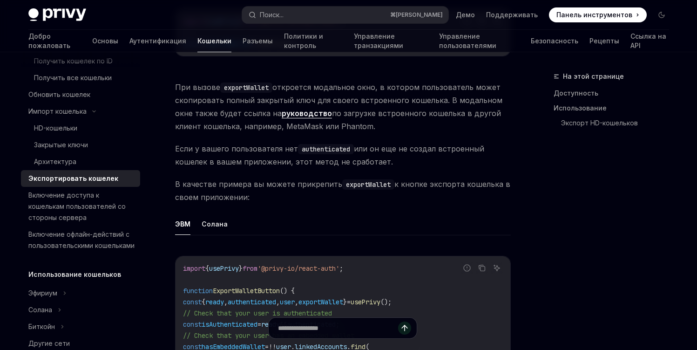
scroll to position [690, 0]
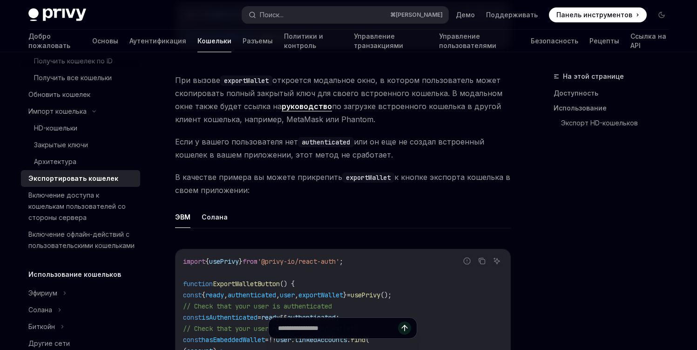
click at [356, 79] on font "откроется модальное окно, в котором пользователь может скопировать полный закры…" at bounding box center [338, 92] width 327 height 35
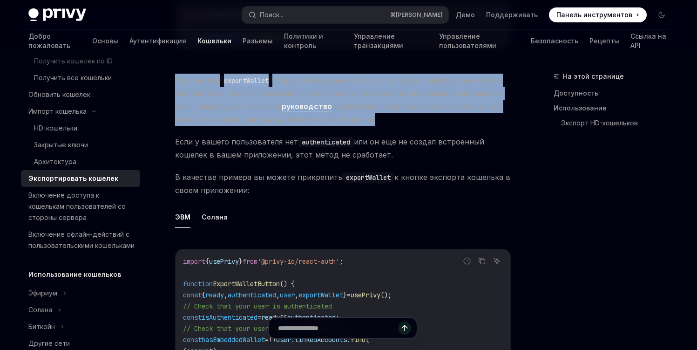
click at [356, 79] on font "откроется модальное окно, в котором пользователь может скопировать полный закры…" at bounding box center [338, 92] width 327 height 35
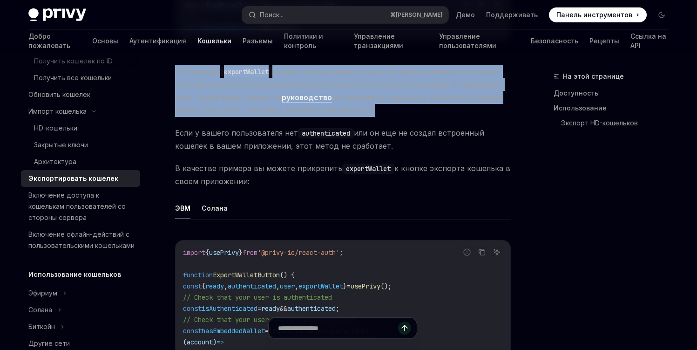
scroll to position [699, 0]
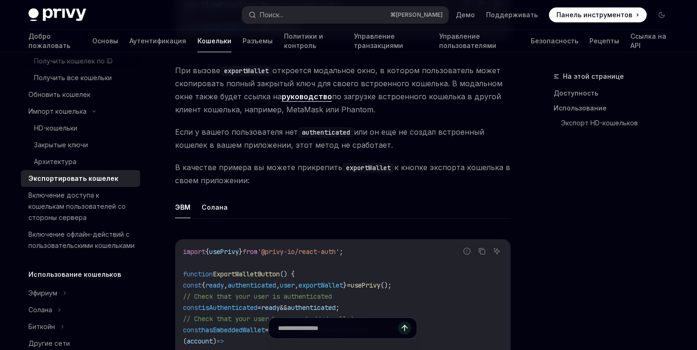
click at [368, 165] on span "В качестве примера вы можете прикрепить exportWallet к кнопке экспорта кошелька…" at bounding box center [343, 174] width 336 height 26
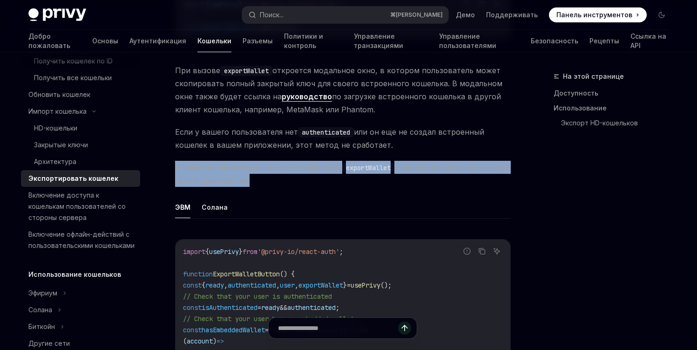
click at [368, 165] on span "В качестве примера вы можете прикрепить exportWallet к кнопке экспорта кошелька…" at bounding box center [343, 174] width 336 height 26
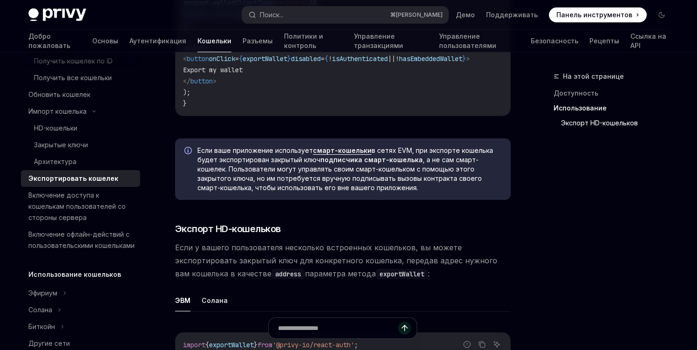
scroll to position [1061, 0]
click at [396, 154] on font "подписчика смарт-кошелька" at bounding box center [371, 158] width 102 height 8
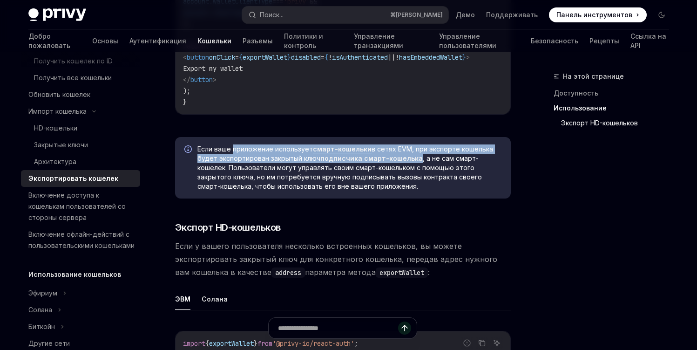
drag, startPoint x: 396, startPoint y: 149, endPoint x: 244, endPoint y: 142, distance: 152.0
click at [244, 144] on span "Если ваше приложение использует смарт-кошельки в сетях EVM, при экспорте кошель…" at bounding box center [349, 167] width 304 height 47
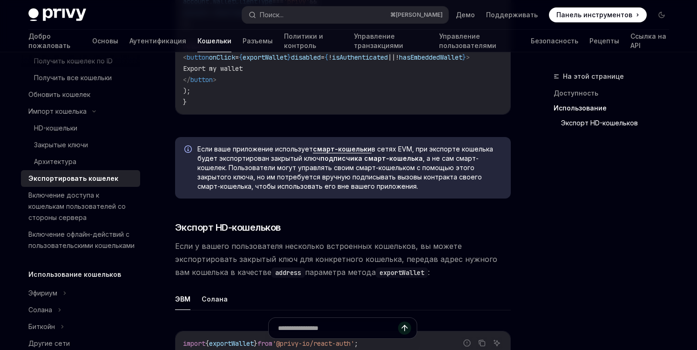
click at [393, 160] on font ", а не сам смарт-кошелек. Пользователи могут управлять своим смарт-кошельком с …" at bounding box center [339, 172] width 285 height 36
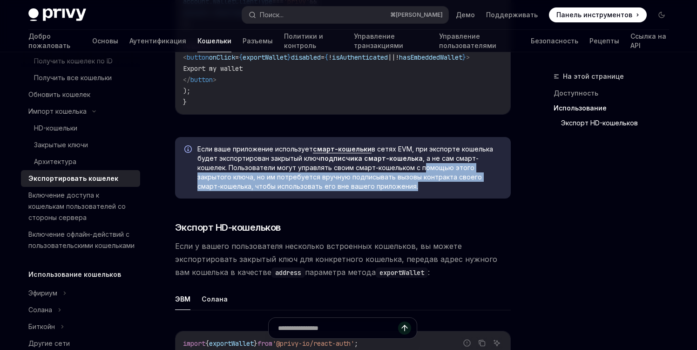
drag, startPoint x: 393, startPoint y: 160, endPoint x: 320, endPoint y: 174, distance: 73.6
click at [320, 175] on font ", а не сам смарт-кошелек. Пользователи могут управлять своим смарт-кошельком с …" at bounding box center [339, 172] width 285 height 36
click at [320, 174] on font ", а не сам смарт-кошелек. Пользователи могут управлять своим смарт-кошельком с …" at bounding box center [339, 172] width 285 height 36
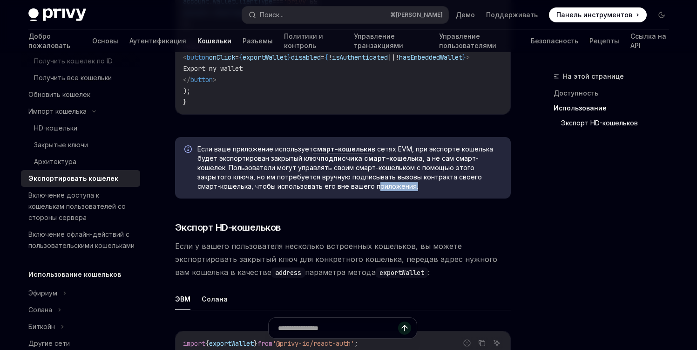
click at [320, 174] on font ", а не сам смарт-кошелек. Пользователи могут управлять своим смарт-кошельком с …" at bounding box center [339, 172] width 285 height 36
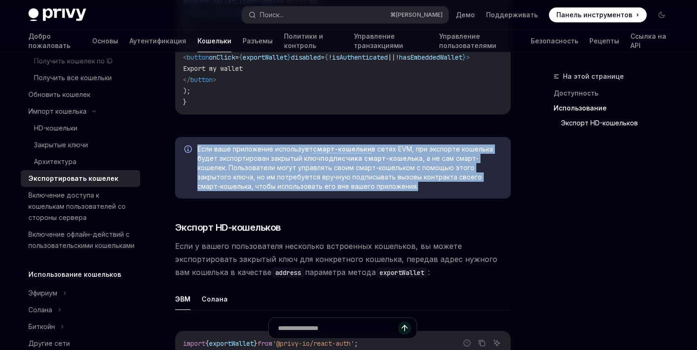
click at [320, 174] on font ", а не сам смарт-кошелек. Пользователи могут управлять своим смарт-кошельком с …" at bounding box center [339, 172] width 285 height 36
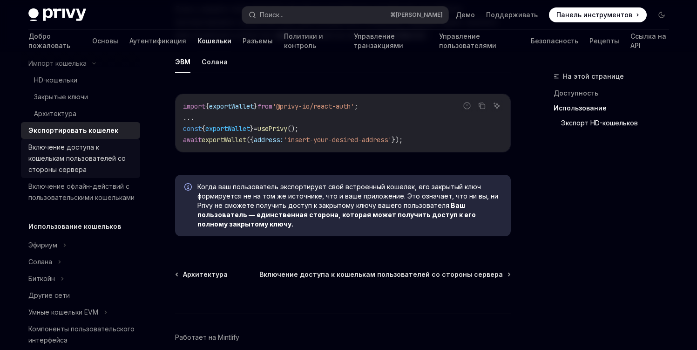
scroll to position [200, 0]
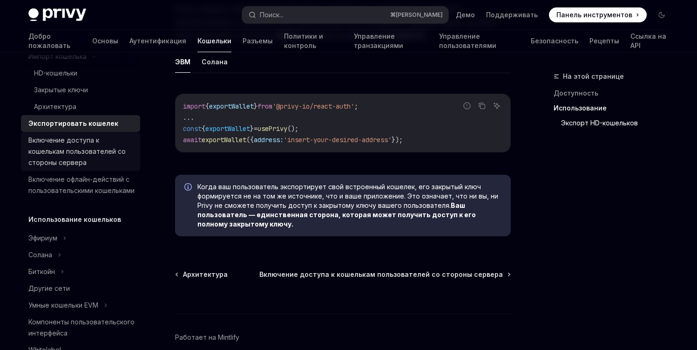
click at [86, 143] on font "Включение доступа к кошелькам пользователей со стороны сервера" at bounding box center [76, 151] width 97 height 30
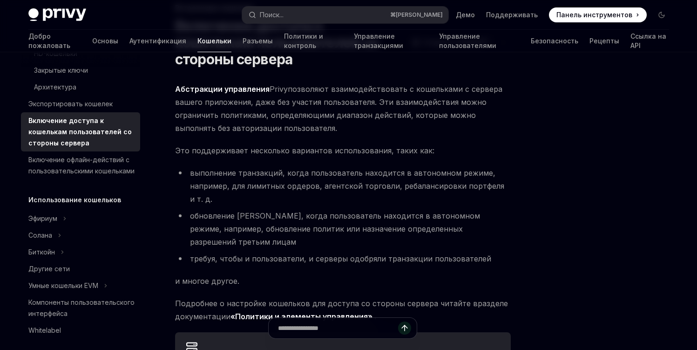
scroll to position [80, 0]
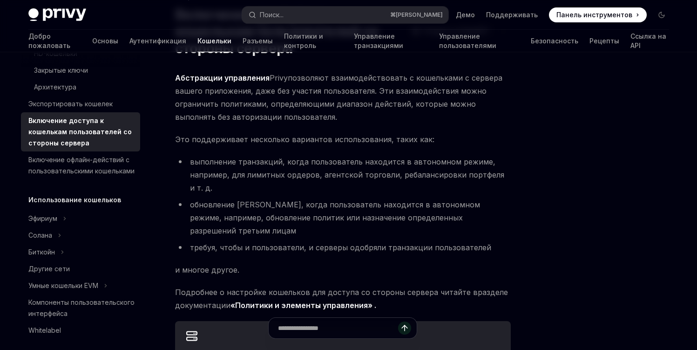
click at [305, 112] on span "Абстракции управления Privy позволяют взаимодействовать с кошельками с сервера …" at bounding box center [343, 97] width 336 height 52
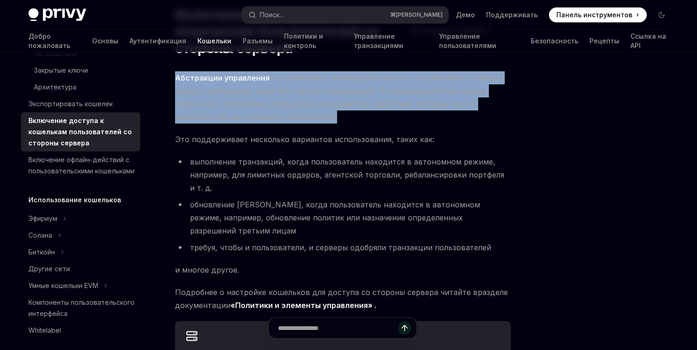
click at [305, 112] on span "Абстракции управления Privy позволяют взаимодействовать с кошельками с сервера …" at bounding box center [343, 97] width 336 height 52
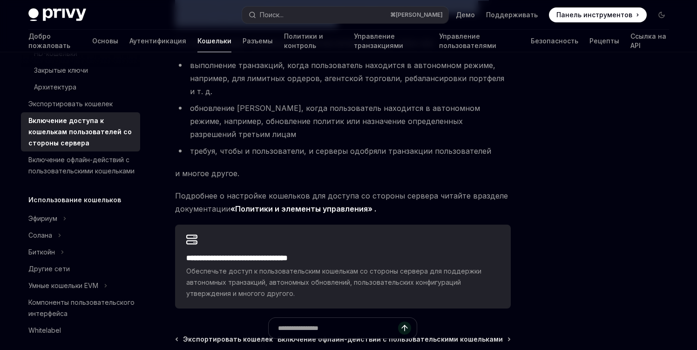
scroll to position [176, 0]
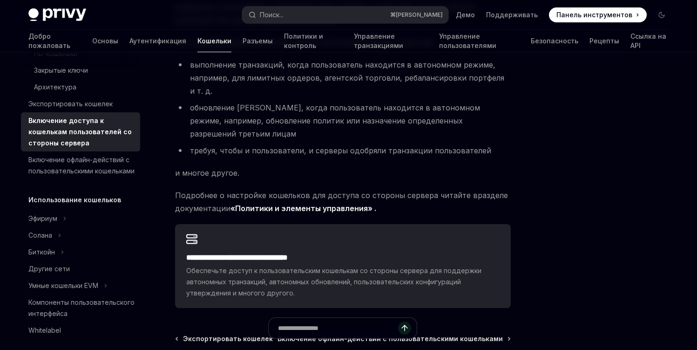
click at [312, 84] on li "выполнение транзакций, когда пользователь находится в автономном режиме, наприм…" at bounding box center [343, 77] width 336 height 39
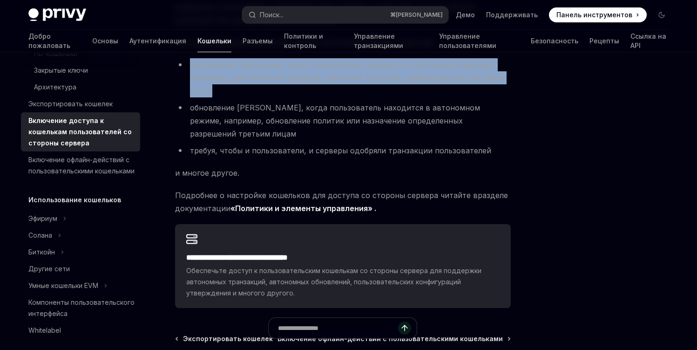
click at [312, 84] on li "выполнение транзакций, когда пользователь находится в автономном режиме, наприм…" at bounding box center [343, 77] width 336 height 39
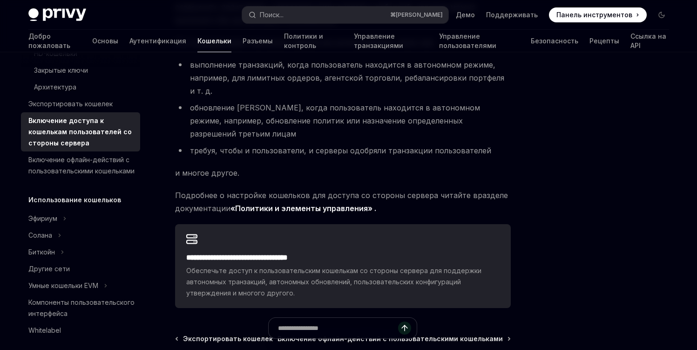
click at [305, 129] on li "обновление [PERSON_NAME], когда пользователь находится в автономном режиме, нап…" at bounding box center [343, 120] width 336 height 39
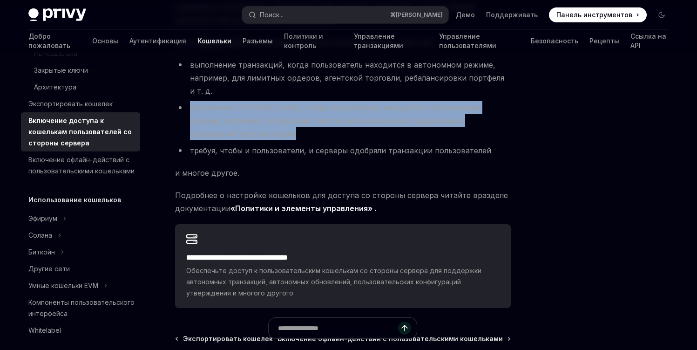
click at [305, 129] on li "обновление [PERSON_NAME], когда пользователь находится в автономном режиме, нап…" at bounding box center [343, 120] width 336 height 39
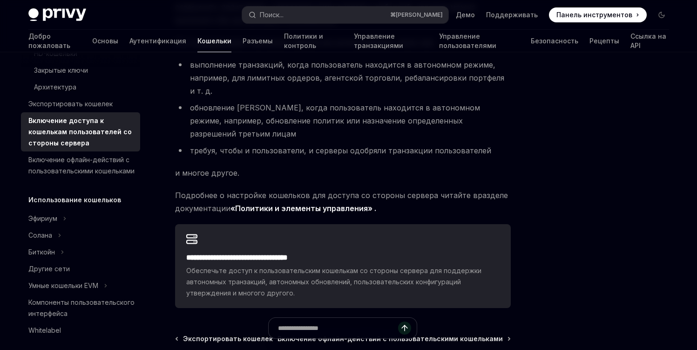
click at [301, 157] on div "**********" at bounding box center [343, 140] width 336 height 333
click at [303, 151] on font "требуя, чтобы и пользователи, и серверы одобряли транзакции пользователей" at bounding box center [340, 150] width 301 height 9
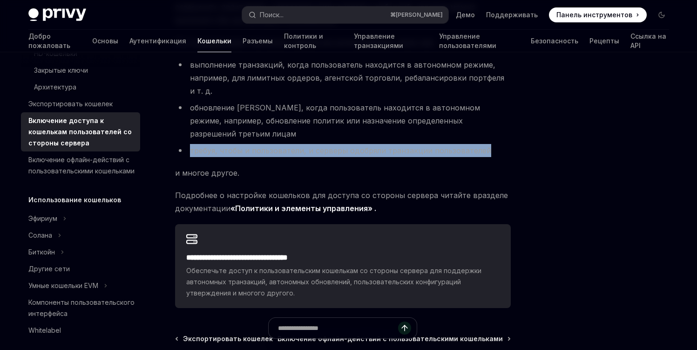
click at [303, 151] on font "требуя, чтобы и пользователи, и серверы одобряли транзакции пользователей" at bounding box center [340, 150] width 301 height 9
click at [304, 164] on div "**********" at bounding box center [343, 140] width 336 height 333
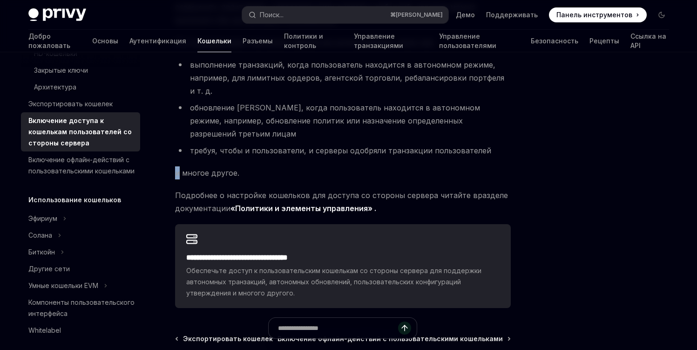
click at [304, 164] on div "**********" at bounding box center [343, 140] width 336 height 333
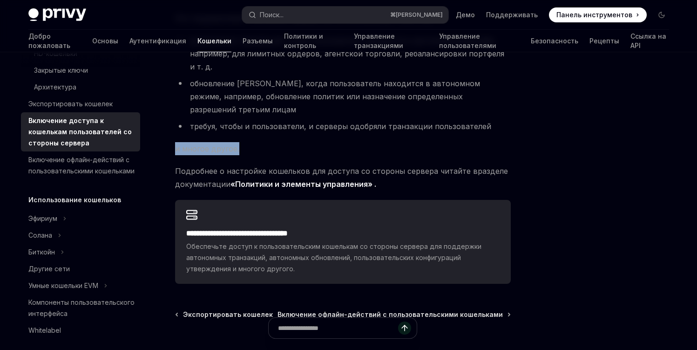
scroll to position [210, 0]
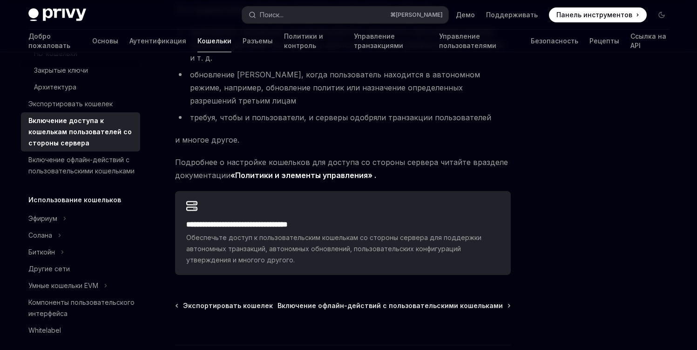
click at [304, 167] on span "Подробнее о настройке кошельков для доступа со стороны сервера читайте в раздел…" at bounding box center [343, 169] width 336 height 26
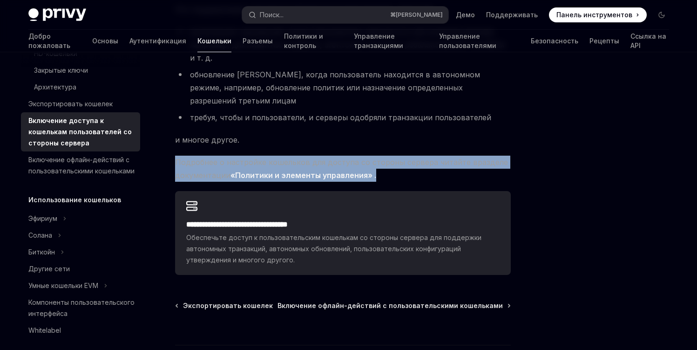
click at [304, 167] on span "Подробнее о настройке кошельков для доступа со стороны сервера читайте в раздел…" at bounding box center [343, 169] width 336 height 26
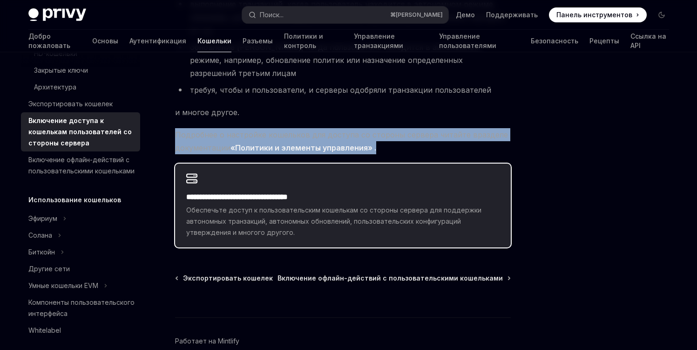
scroll to position [238, 0]
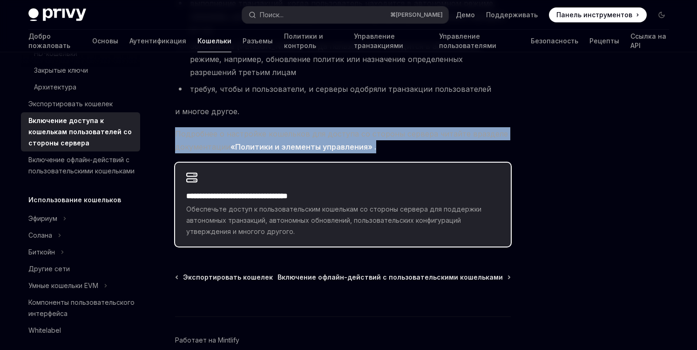
click at [212, 204] on span "Обеспечьте доступ к пользовательским кошелькам со стороны сервера для поддержки…" at bounding box center [342, 221] width 313 height 34
click at [220, 183] on div "**********" at bounding box center [343, 205] width 336 height 84
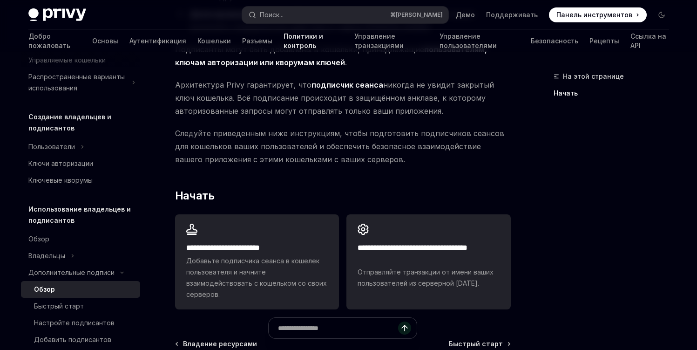
scroll to position [245, 0]
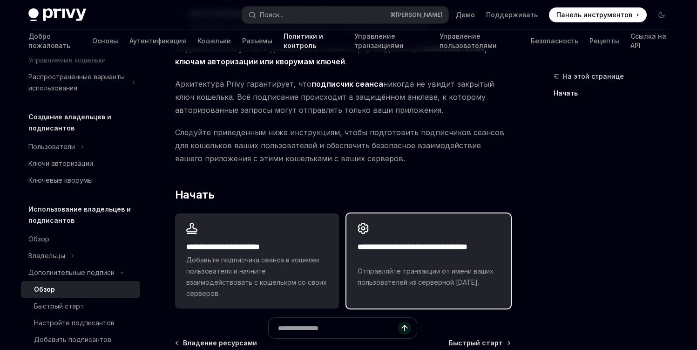
click at [394, 265] on div "**********" at bounding box center [429, 264] width 142 height 47
type textarea "*"
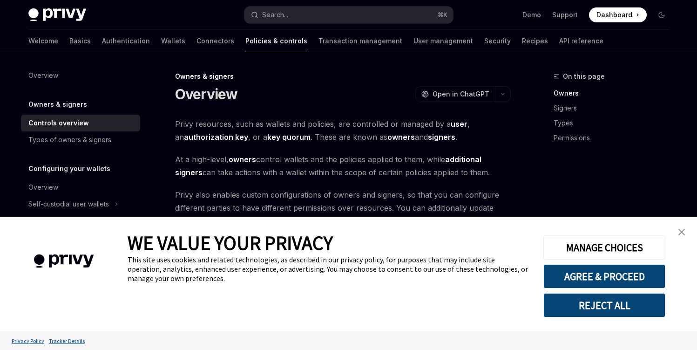
type textarea "*"
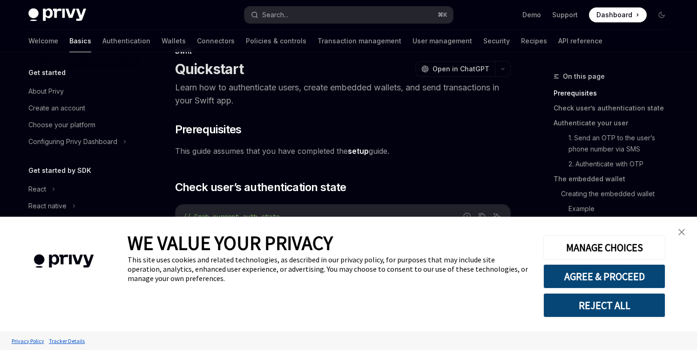
scroll to position [26, 0]
click at [679, 231] on img "close banner" at bounding box center [682, 232] width 7 height 7
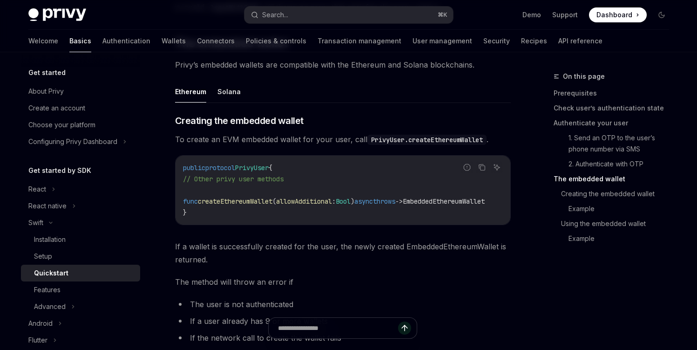
scroll to position [1079, 0]
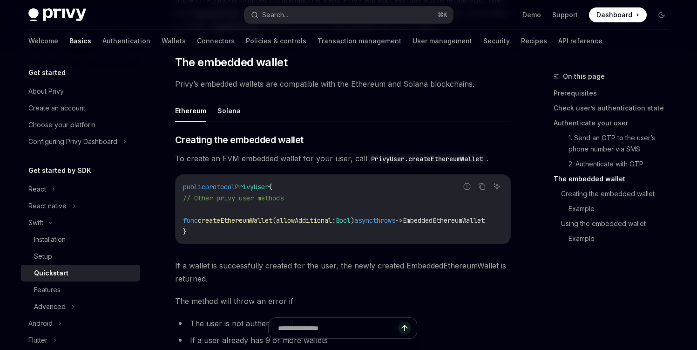
click at [310, 90] on span "Privy’s embedded wallets are compatible with the Ethereum and Solana blockchain…" at bounding box center [343, 83] width 336 height 13
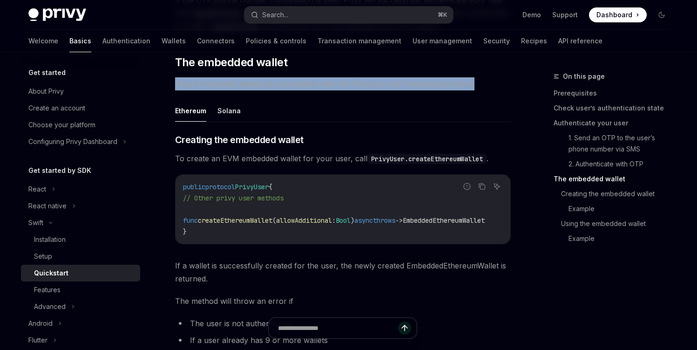
click at [310, 90] on span "Privy’s embedded wallets are compatible with the Ethereum and Solana blockchain…" at bounding box center [343, 83] width 336 height 13
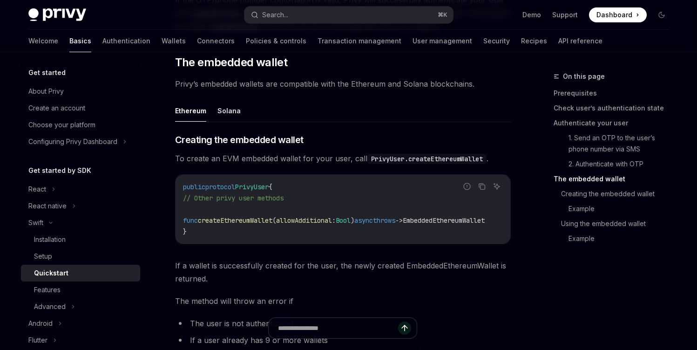
click at [308, 90] on span "Privy’s embedded wallets are compatible with the Ethereum and Solana blockchain…" at bounding box center [343, 83] width 336 height 13
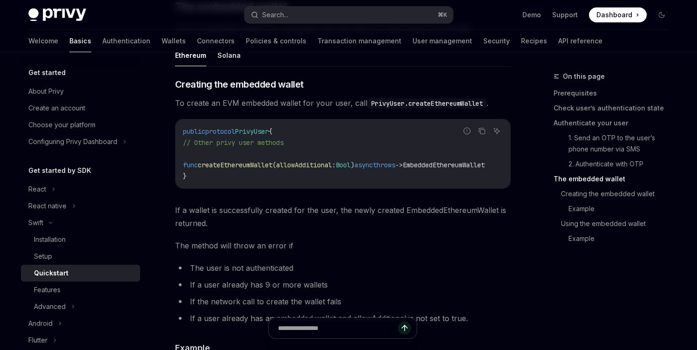
scroll to position [1152, 0]
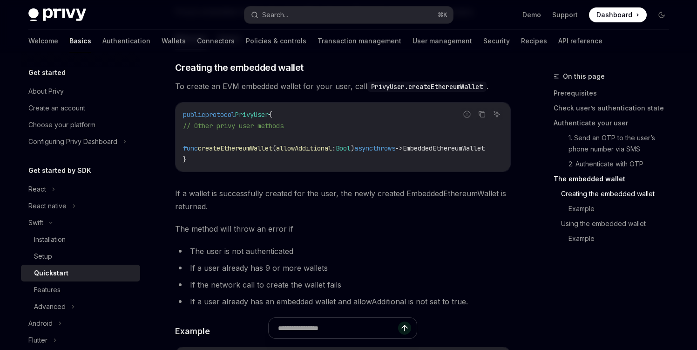
click at [307, 93] on span "To create an EVM embedded wallet for your user, call PrivyUser.createEthereumWa…" at bounding box center [343, 86] width 336 height 13
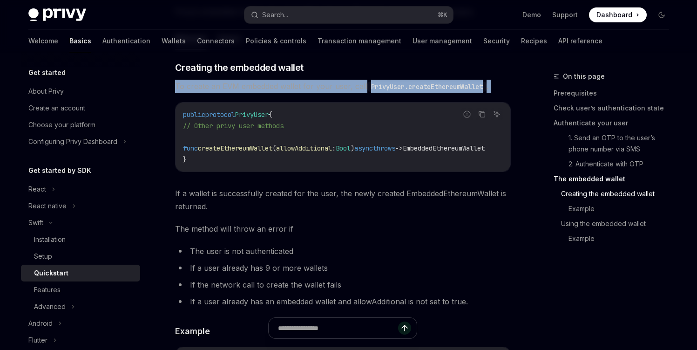
click at [307, 93] on span "To create an EVM embedded wallet for your user, call PrivyUser.createEthereumWa…" at bounding box center [343, 86] width 336 height 13
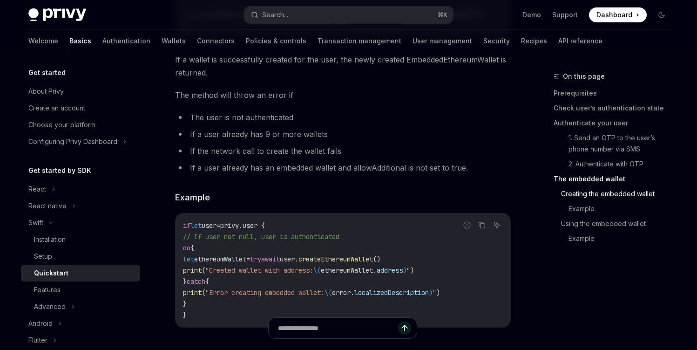
scroll to position [1286, 0]
click at [317, 101] on span "The method will throw an error if" at bounding box center [343, 94] width 336 height 13
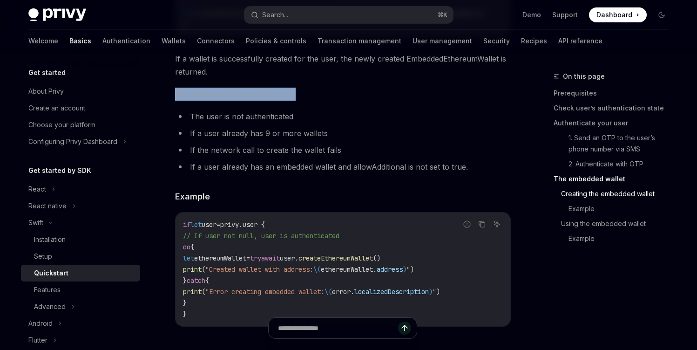
click at [317, 101] on span "The method will throw an error if" at bounding box center [343, 94] width 336 height 13
click at [324, 123] on li "The user is not authenticated" at bounding box center [343, 116] width 336 height 13
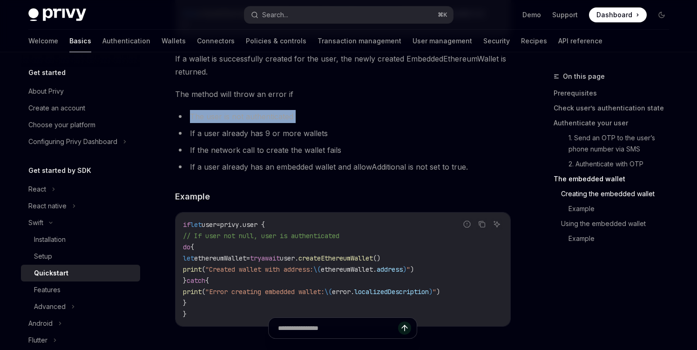
click at [324, 123] on li "The user is not authenticated" at bounding box center [343, 116] width 336 height 13
click at [356, 140] on li "If a user already has 9 or more wallets" at bounding box center [343, 133] width 336 height 13
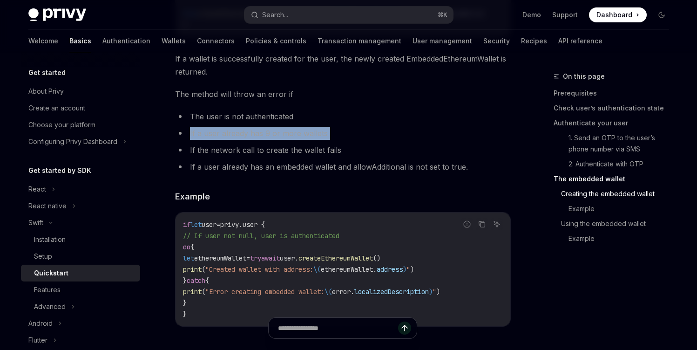
click at [356, 140] on li "If a user already has 9 or more wallets" at bounding box center [343, 133] width 336 height 13
click at [367, 156] on li "If the network call to create the wallet fails" at bounding box center [343, 149] width 336 height 13
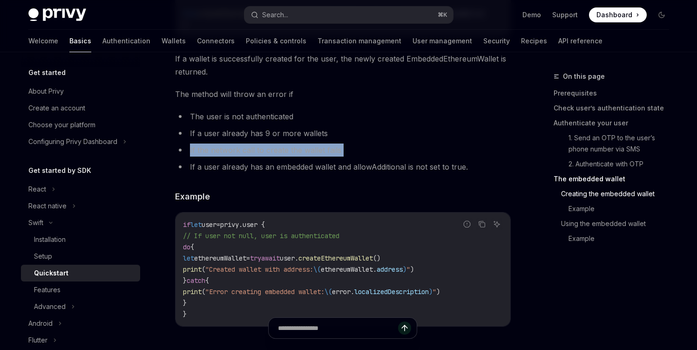
click at [367, 156] on li "If the network call to create the wallet fails" at bounding box center [343, 149] width 336 height 13
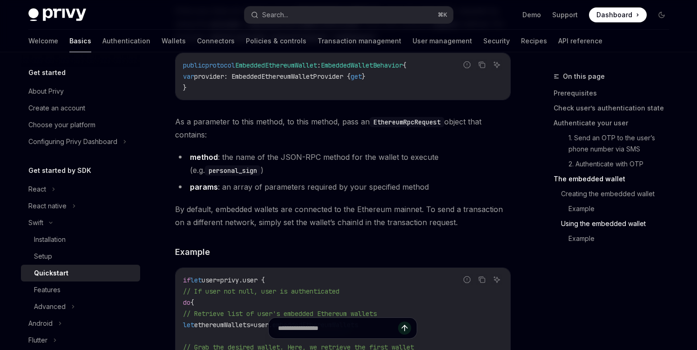
scroll to position [1721, 0]
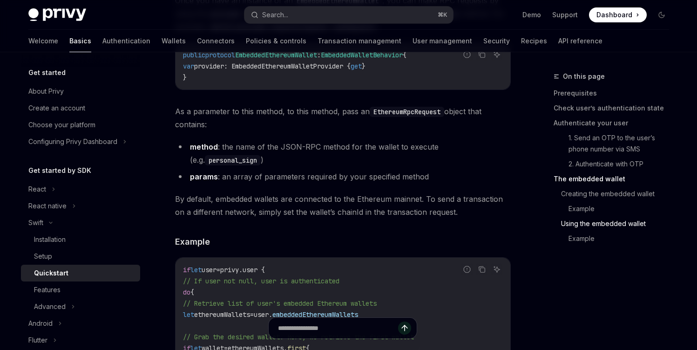
click at [379, 131] on span "As a parameter to this method, to this method, pass an EthereumRpcRequest objec…" at bounding box center [343, 118] width 336 height 26
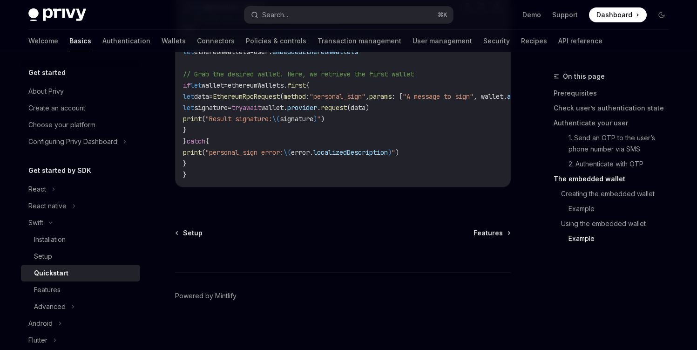
scroll to position [1987, 0]
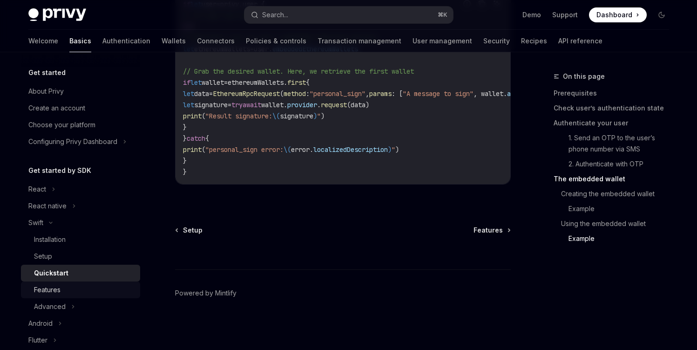
click at [37, 294] on div "Features" at bounding box center [47, 289] width 27 height 11
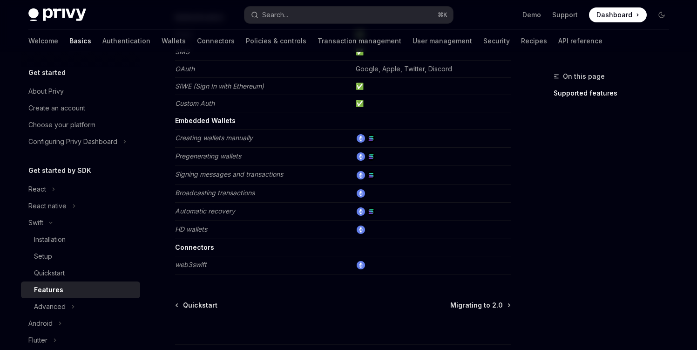
scroll to position [150, 0]
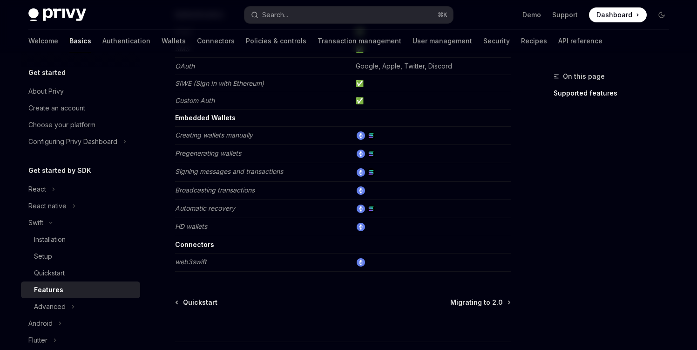
click at [194, 261] on em "web3swift" at bounding box center [191, 262] width 32 height 8
click at [63, 307] on div "Advanced" at bounding box center [50, 306] width 32 height 11
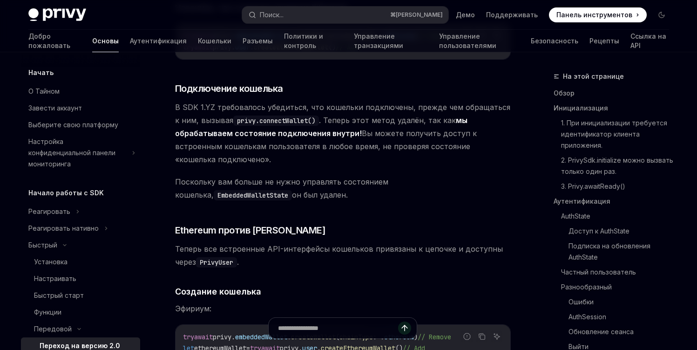
scroll to position [3239, 0]
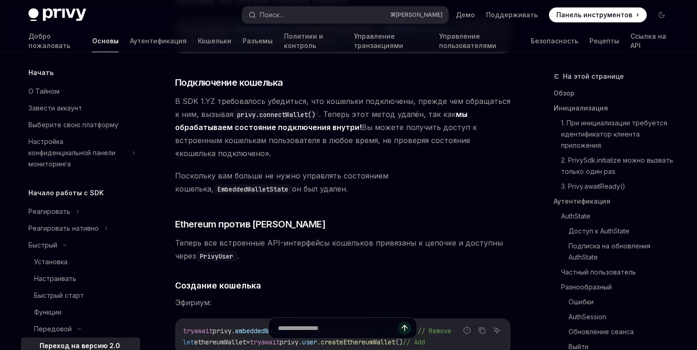
click at [362, 127] on span "В SDK 1.YZ требовалось убедиться, что кошельки подключены, прежде чем обращатьс…" at bounding box center [343, 127] width 336 height 65
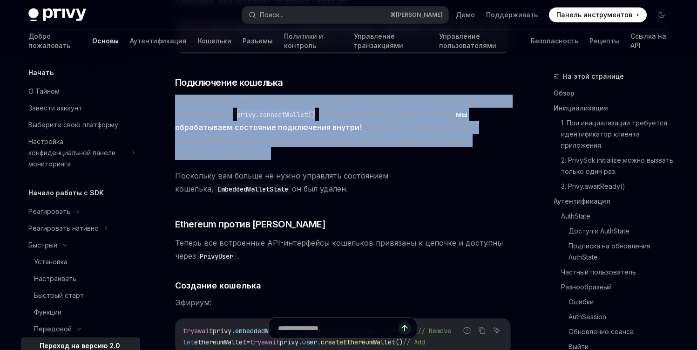
click at [362, 127] on span "В SDK 1.YZ требовалось убедиться, что кошельки подключены, прежде чем обращатьс…" at bounding box center [343, 127] width 336 height 65
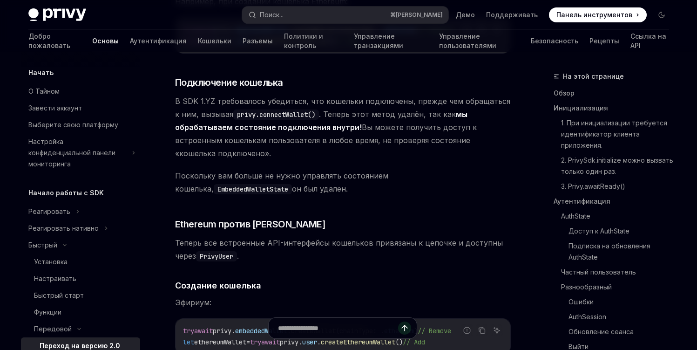
click at [360, 132] on span "В SDK 1.YZ требовалось убедиться, что кошельки подключены, прежде чем обращатьс…" at bounding box center [343, 127] width 336 height 65
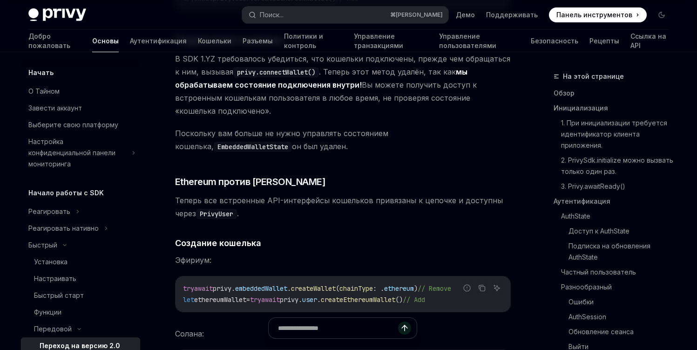
scroll to position [3282, 0]
click at [360, 133] on span "Поскольку вам больше не нужно управлять состоянием кошелька, EmbeddedWalletStat…" at bounding box center [343, 139] width 336 height 26
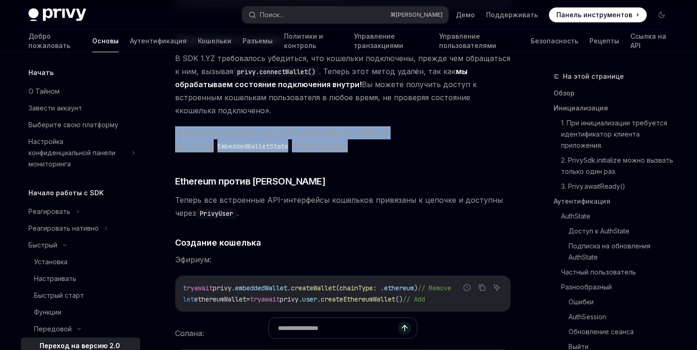
click at [360, 133] on span "Поскольку вам больше не нужно управлять состоянием кошелька, EmbeddedWalletStat…" at bounding box center [343, 139] width 336 height 26
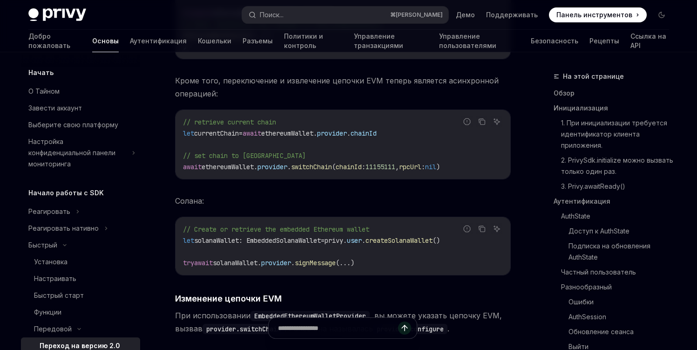
scroll to position [4241, 0]
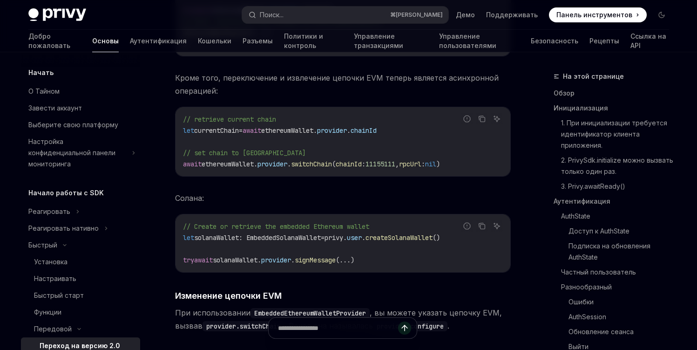
click at [336, 77] on span "Кроме того, переключение и извлечение цепочки EVM теперь является асинхронной о…" at bounding box center [343, 84] width 336 height 26
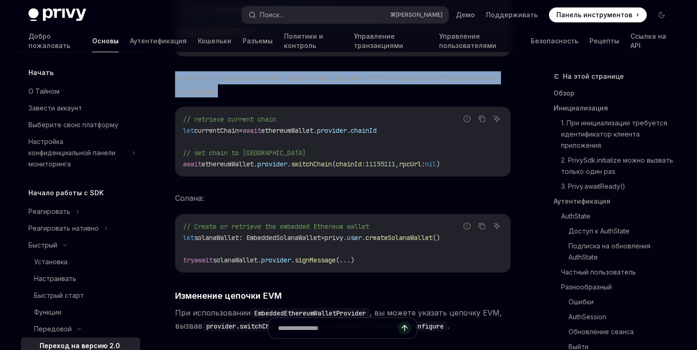
click at [336, 77] on span "Кроме того, переключение и извлечение цепочки EVM теперь является асинхронной о…" at bounding box center [343, 84] width 336 height 26
click at [341, 77] on span "Кроме того, переключение и извлечение цепочки EVM теперь является асинхронной о…" at bounding box center [343, 84] width 336 height 26
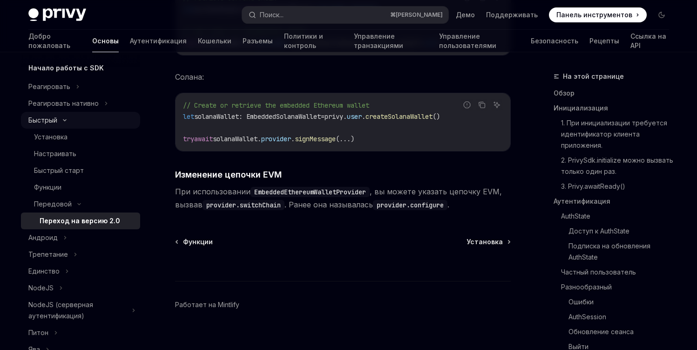
scroll to position [128, 0]
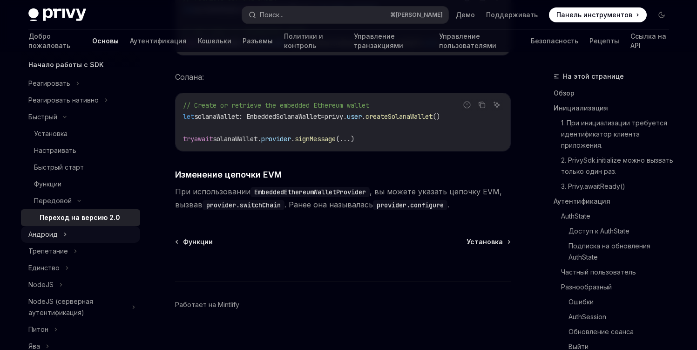
click at [63, 229] on icon at bounding box center [65, 234] width 4 height 11
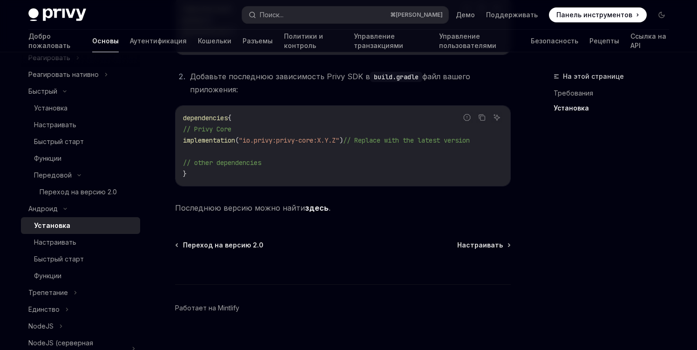
scroll to position [281, 0]
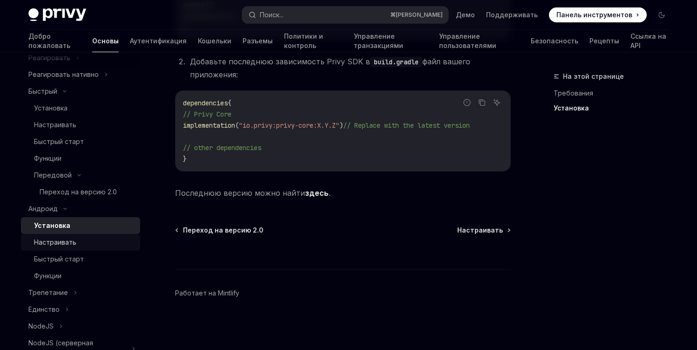
click at [85, 237] on div "Настраивать" at bounding box center [84, 242] width 101 height 11
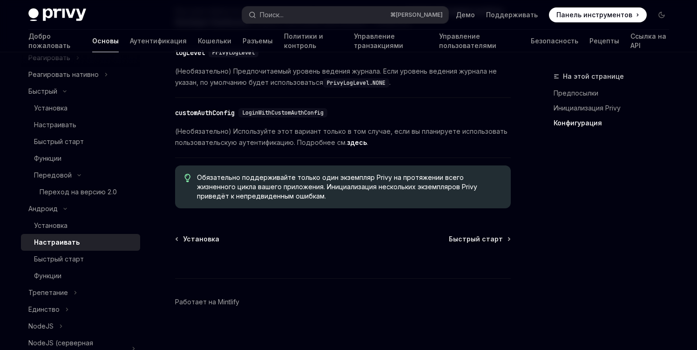
scroll to position [570, 0]
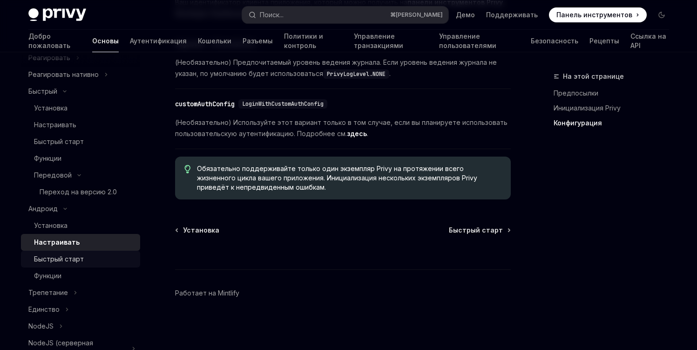
click at [100, 253] on div "Быстрый старт" at bounding box center [84, 258] width 101 height 11
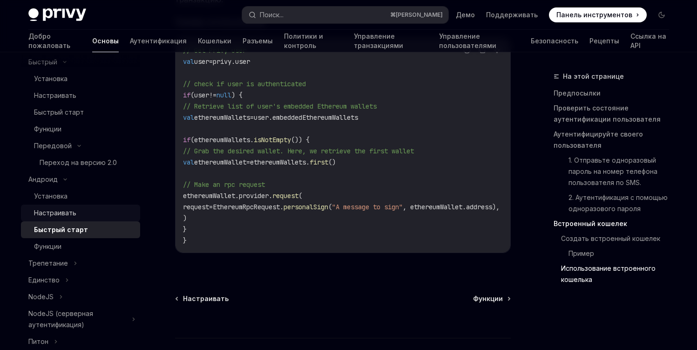
scroll to position [193, 0]
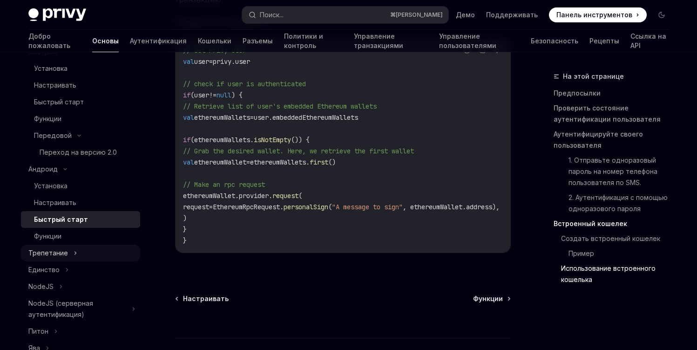
click at [88, 244] on div "Трепетание" at bounding box center [80, 252] width 119 height 17
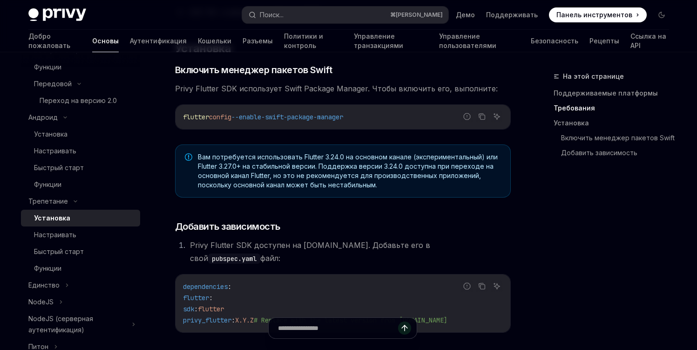
scroll to position [458, 0]
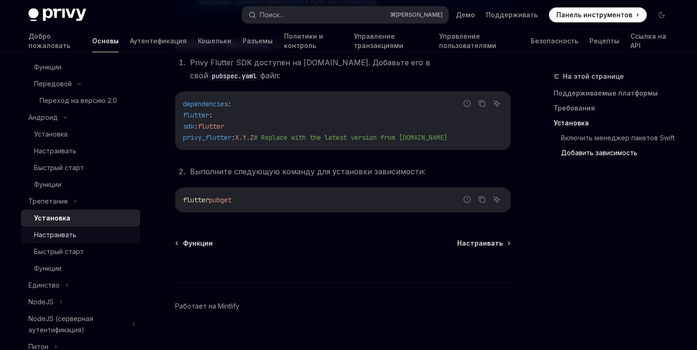
click at [106, 229] on div "Настраивать" at bounding box center [84, 234] width 101 height 11
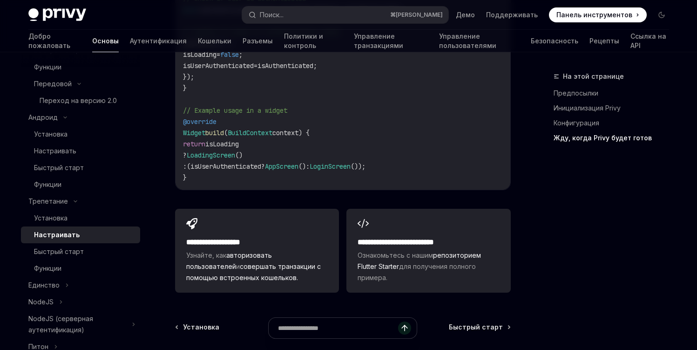
scroll to position [1113, 0]
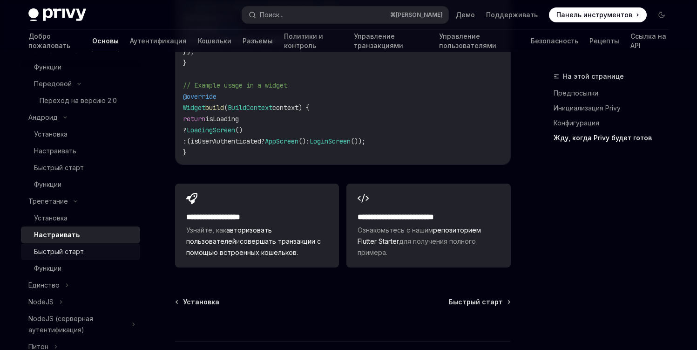
click at [97, 246] on div "Быстрый старт" at bounding box center [84, 251] width 101 height 11
type textarea "*"
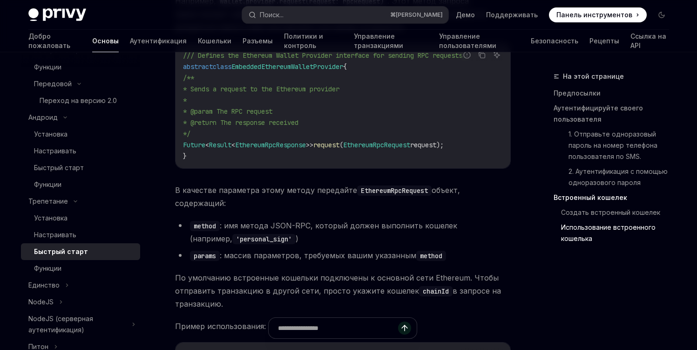
scroll to position [1599, 0]
